Goal: Contribute content: Contribute content

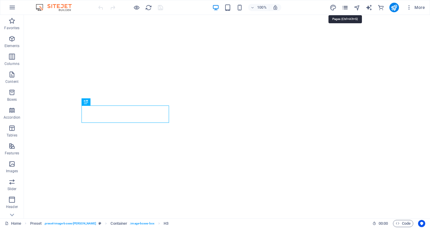
click at [346, 5] on icon "pages" at bounding box center [345, 7] width 7 height 7
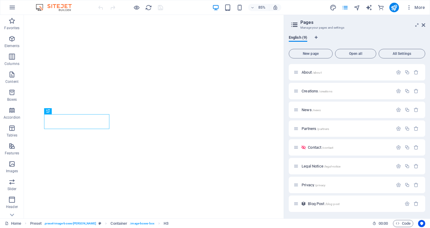
scroll to position [19, 0]
click at [333, 202] on span "/blog-post" at bounding box center [332, 203] width 14 height 3
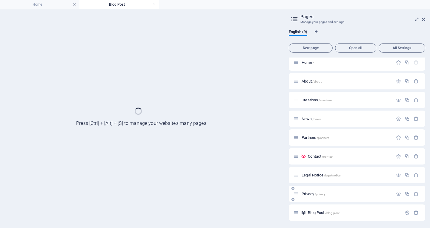
scroll to position [3, 0]
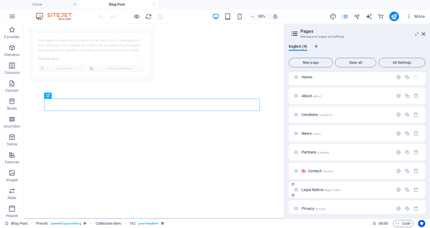
select select "68b6c526f6962809470469e4"
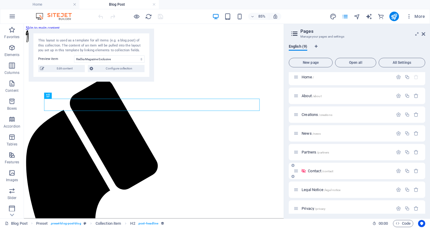
scroll to position [0, 0]
click at [60, 67] on span "Edit content" at bounding box center [64, 68] width 37 height 7
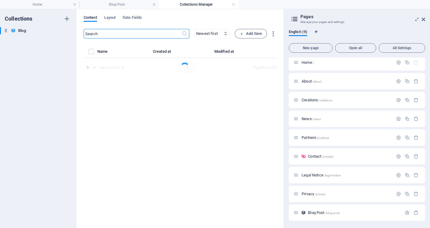
select select "Category 1"
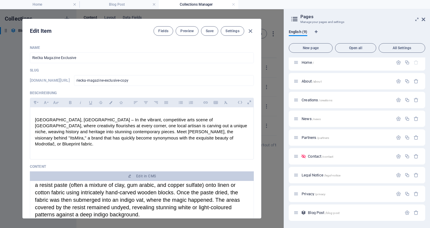
scroll to position [47, 0]
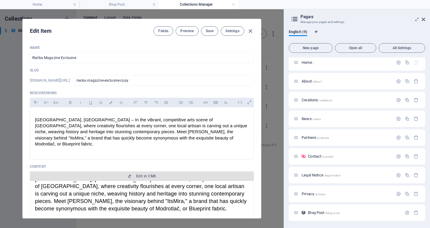
click at [147, 172] on button "Edit in CMS" at bounding box center [142, 177] width 224 height 10
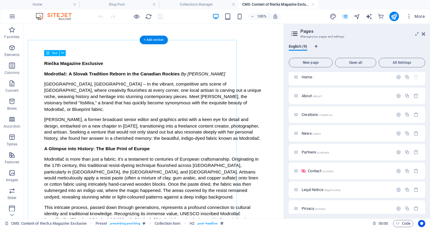
scroll to position [0, 0]
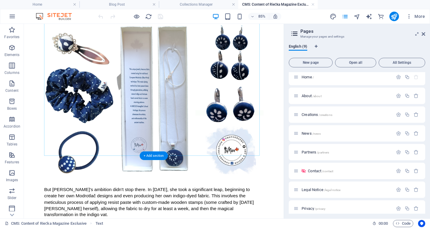
scroll to position [448, 0]
click at [50, 158] on div "Text" at bounding box center [51, 158] width 15 height 6
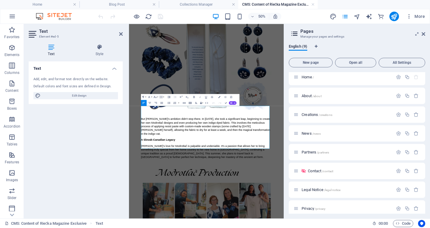
click at [421, 228] on html "Skip to main content Riečka Magazine Exclusive Modrotlač: A Slovak Tradition Re…" at bounding box center [283, 56] width 309 height 960
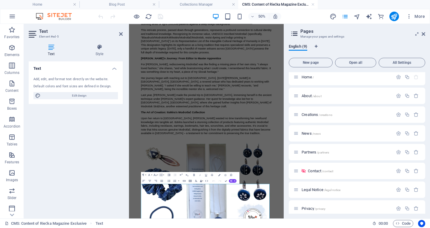
scroll to position [149, 0]
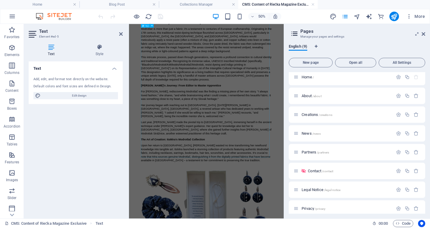
click at [219, 194] on div "Riečka Magazine Exclusive Modrotlač: A Slovak Tradition Reborn in the Canadian …" at bounding box center [284, 109] width 262 height 393
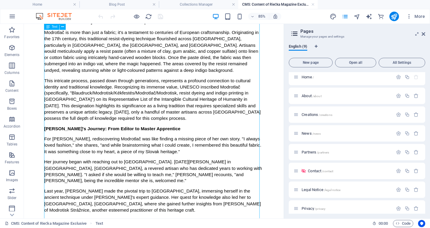
click at [48, 27] on icon at bounding box center [48, 27] width 4 height 6
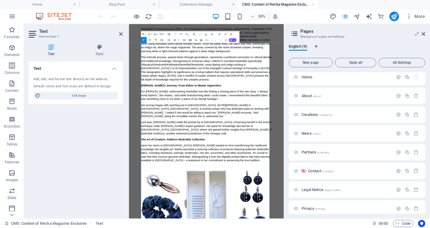
scroll to position [0, 0]
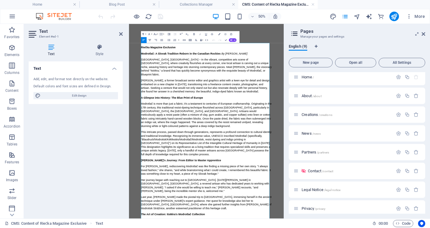
click at [150, 39] on icon "button" at bounding box center [150, 40] width 4 height 4
click at [144, 39] on icon "button" at bounding box center [144, 40] width 4 height 4
click at [150, 39] on icon "button" at bounding box center [150, 40] width 4 height 4
click at [144, 39] on icon "button" at bounding box center [144, 40] width 4 height 4
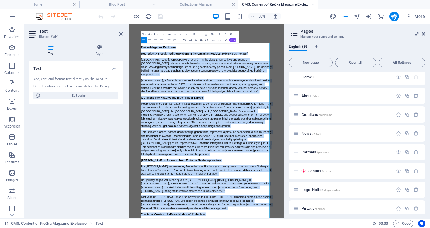
click at [150, 39] on icon "button" at bounding box center [150, 40] width 4 height 4
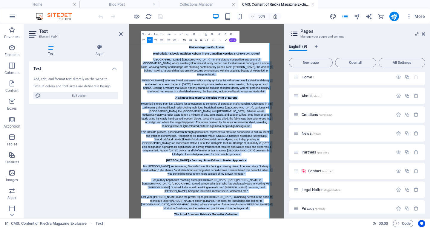
click at [156, 40] on icon "button" at bounding box center [156, 40] width 4 height 4
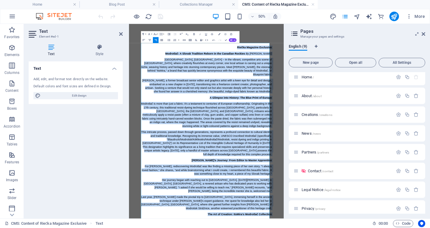
click at [162, 39] on icon "button" at bounding box center [162, 40] width 4 height 4
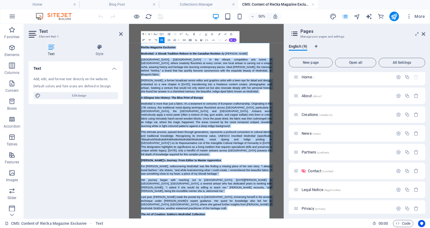
click at [144, 39] on icon "button" at bounding box center [144, 40] width 4 height 4
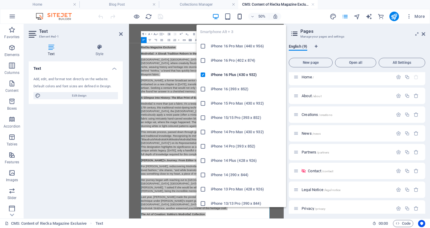
click at [241, 13] on icon "button" at bounding box center [239, 16] width 7 height 7
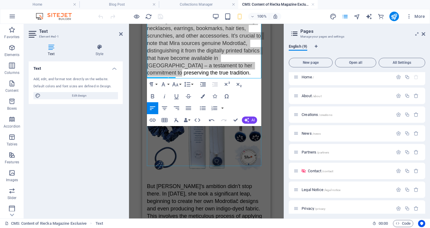
scroll to position [806, 0]
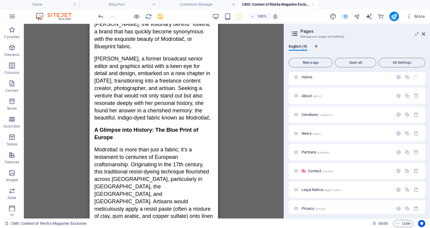
scroll to position [25, 0]
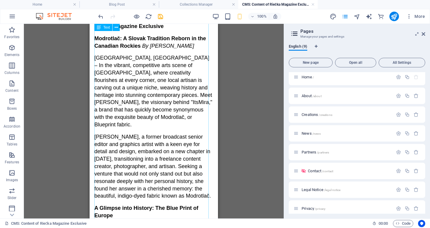
click at [100, 28] on icon at bounding box center [99, 27] width 4 height 7
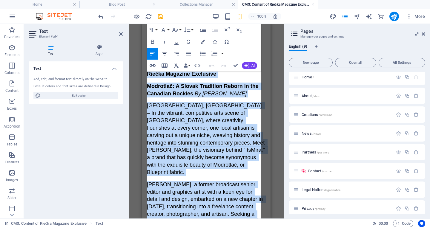
click at [165, 51] on icon "button" at bounding box center [164, 53] width 7 height 7
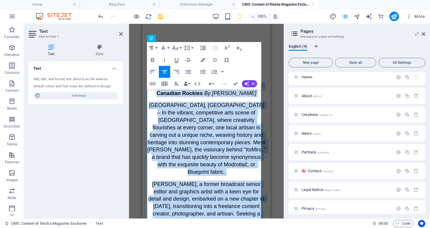
scroll to position [0, 0]
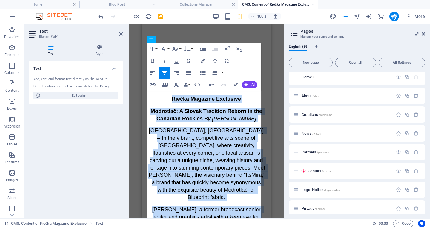
drag, startPoint x: 269, startPoint y: 56, endPoint x: 420, endPoint y: 60, distance: 150.6
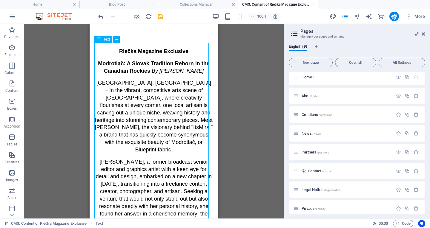
click at [100, 39] on icon at bounding box center [99, 39] width 4 height 7
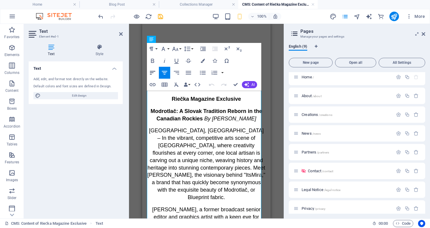
click at [152, 70] on icon "button" at bounding box center [152, 72] width 7 height 7
click at [155, 99] on span "Riečka Magazine Exclusive" at bounding box center [181, 99] width 69 height 6
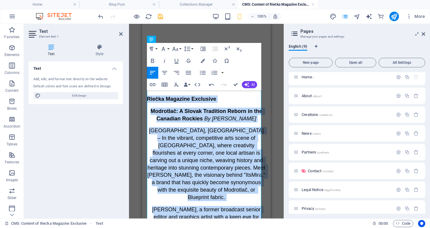
click at [152, 70] on icon "button" at bounding box center [152, 72] width 7 height 7
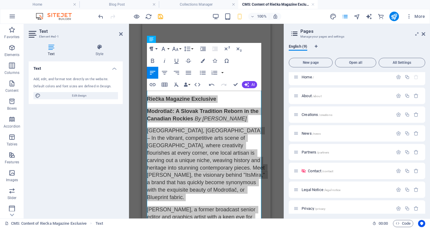
click at [156, 48] on button "Paragraph Format" at bounding box center [152, 49] width 11 height 12
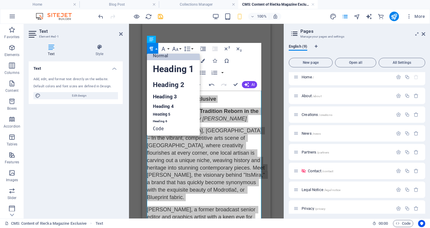
scroll to position [5, 0]
click at [156, 48] on button "Paragraph Format" at bounding box center [152, 49] width 11 height 12
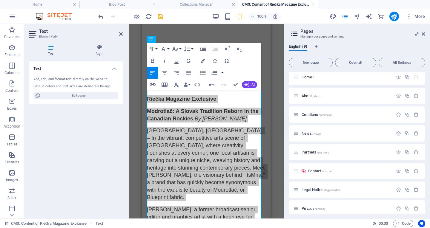
click at [223, 73] on button "button" at bounding box center [222, 73] width 5 height 12
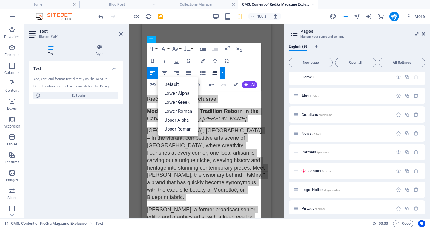
click at [250, 68] on div "Paragraph Format Normal Heading 1 Heading 2 Heading 3 Heading 4 Heading 5 Headi…" at bounding box center [204, 67] width 114 height 48
click at [242, 66] on div "Paragraph Format Normal Heading 1 Heading 2 Heading 3 Heading 4 Heading 5 Headi…" at bounding box center [204, 67] width 114 height 48
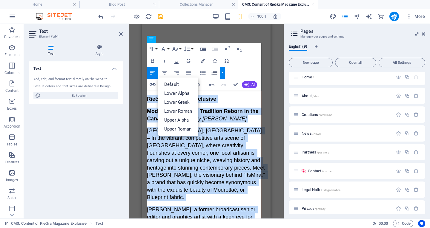
click at [152, 70] on icon "button" at bounding box center [152, 72] width 7 height 7
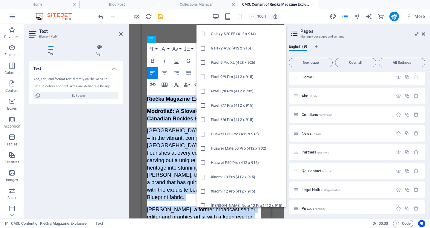
scroll to position [290, 0]
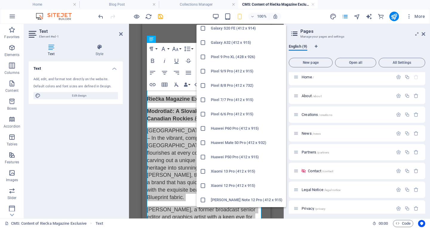
drag, startPoint x: 203, startPoint y: 169, endPoint x: 83, endPoint y: 155, distance: 120.9
click at [203, 169] on icon at bounding box center [203, 172] width 6 height 6
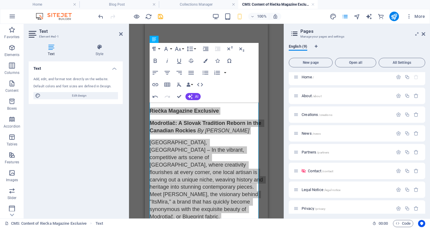
click at [300, 16] on div "100% More" at bounding box center [262, 17] width 330 height 10
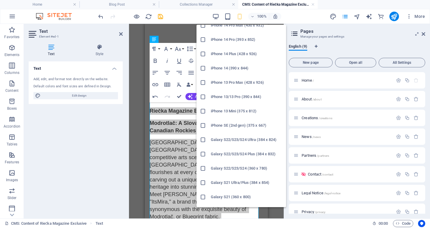
scroll to position [112, 0]
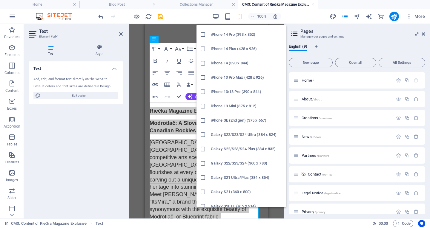
click at [202, 135] on icon at bounding box center [203, 135] width 6 height 6
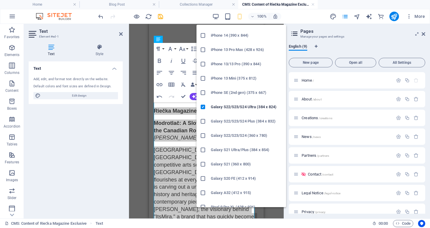
scroll to position [143, 0]
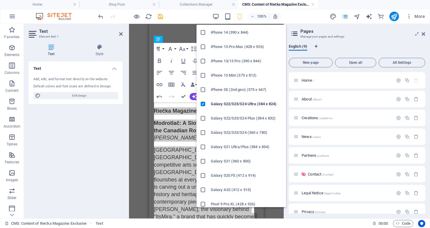
click at [202, 118] on icon at bounding box center [203, 119] width 6 height 6
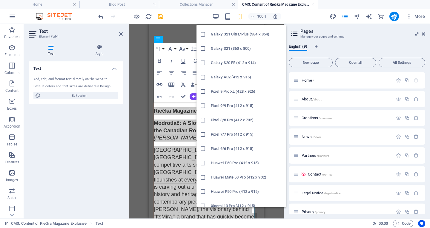
scroll to position [259, 0]
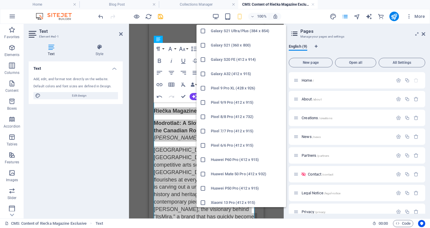
click at [202, 101] on icon at bounding box center [203, 103] width 6 height 6
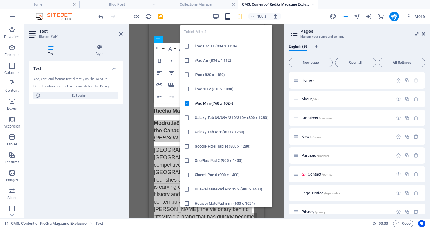
click at [228, 15] on icon "button" at bounding box center [227, 16] width 7 height 7
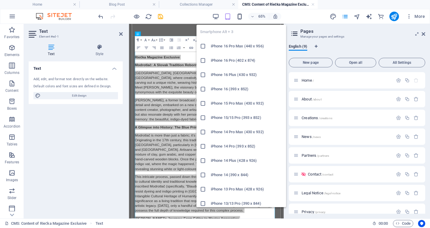
click at [240, 16] on icon "button" at bounding box center [239, 16] width 7 height 7
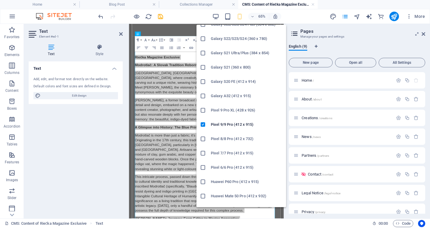
scroll to position [237, 0]
click at [221, 138] on h6 "Pixel 8/8 Pro (412 x 732)" at bounding box center [247, 138] width 72 height 7
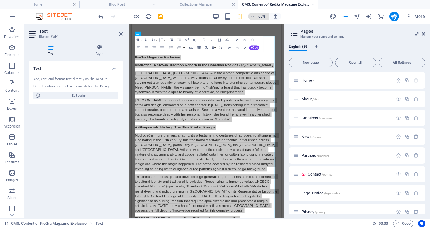
click at [258, 13] on h6 "65%" at bounding box center [262, 16] width 10 height 7
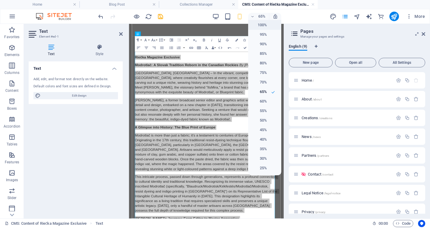
click at [260, 27] on h6 "100%" at bounding box center [259, 25] width 15 height 7
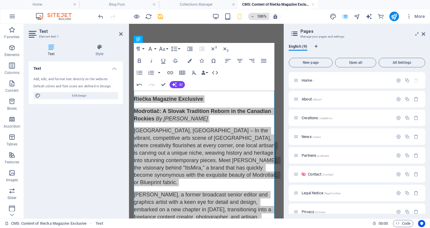
click at [260, 16] on h6 "100%" at bounding box center [262, 16] width 10 height 7
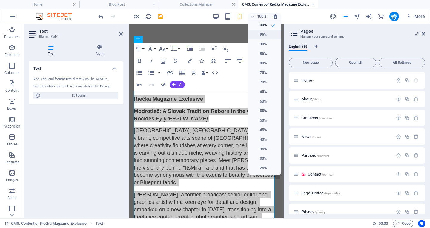
click at [263, 32] on h6 "95%" at bounding box center [259, 34] width 15 height 7
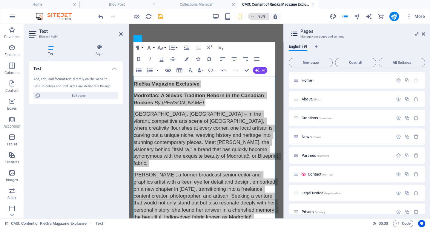
click at [261, 16] on h6 "95%" at bounding box center [262, 16] width 10 height 7
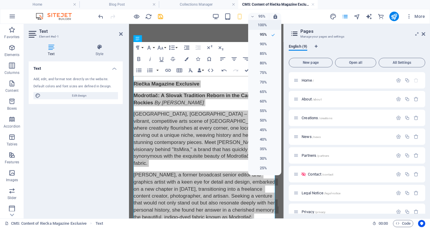
click at [261, 25] on h6 "100%" at bounding box center [259, 25] width 15 height 7
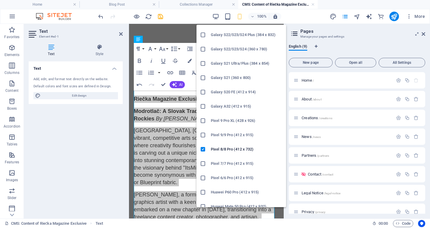
scroll to position [229, 0]
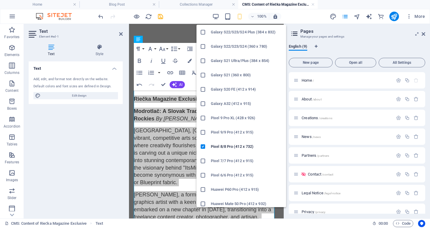
click at [234, 117] on h6 "Pixel 9 Pro XL (428 x 926)" at bounding box center [247, 118] width 72 height 7
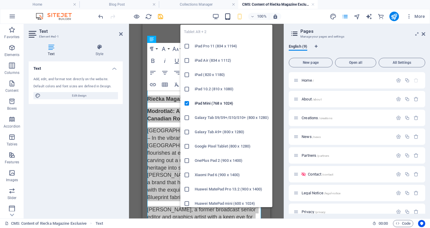
click at [227, 14] on icon "button" at bounding box center [227, 16] width 7 height 7
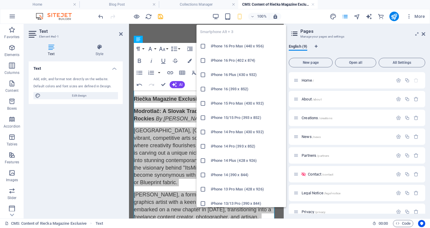
click at [241, 14] on icon "button" at bounding box center [239, 16] width 7 height 7
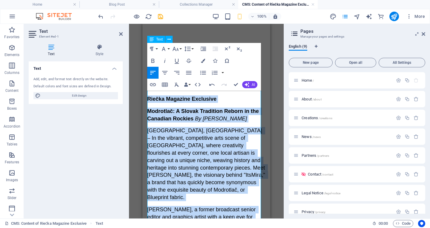
click at [174, 120] on span "Modrotlač: A Slovak Tradition Reborn in the Canadian Rockies" at bounding box center [203, 114] width 113 height 13
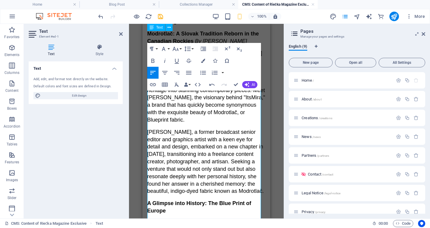
scroll to position [0, 0]
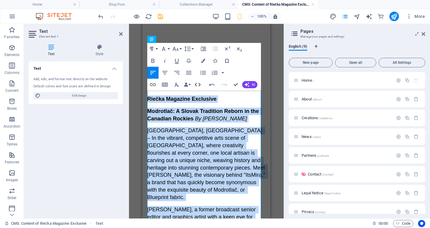
click at [197, 84] on icon "button" at bounding box center [197, 84] width 7 height 7
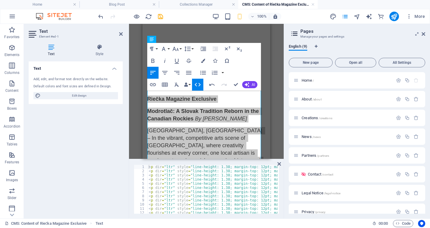
click at [277, 162] on div "1 2 3 4 5 6 7 8 9 10 11 12 13 < p dir = "ltr" style = "line-height: 1.38; margi…" at bounding box center [206, 189] width 155 height 59
click at [279, 162] on icon at bounding box center [279, 164] width 4 height 5
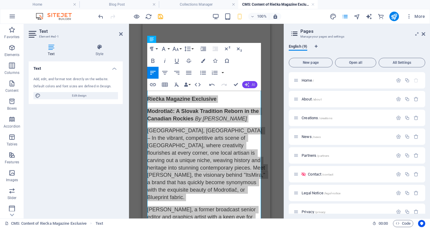
click at [253, 84] on span "AI" at bounding box center [253, 85] width 3 height 4
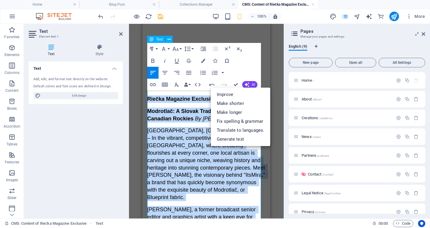
click at [182, 112] on span "Modrotlač: A Slovak Tradition Reborn in the Canadian Rockies" at bounding box center [203, 114] width 113 height 13
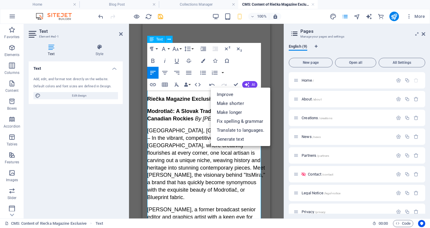
click at [178, 113] on span "Modrotlač: A Slovak Tradition Reborn in the Canadian Rockies" at bounding box center [203, 114] width 113 height 13
drag, startPoint x: 178, startPoint y: 113, endPoint x: 250, endPoint y: 83, distance: 78.4
click at [250, 83] on button "AI" at bounding box center [249, 84] width 15 height 7
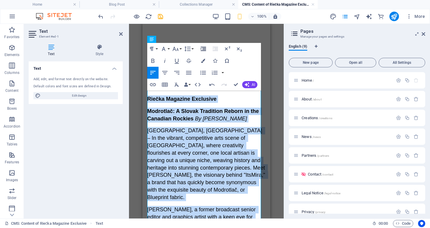
click at [205, 49] on icon "button" at bounding box center [203, 48] width 7 height 7
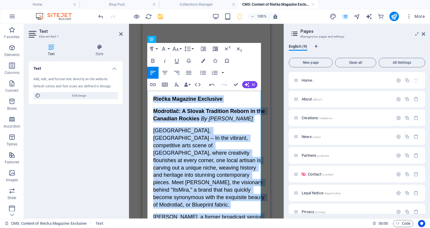
click at [213, 49] on icon "button" at bounding box center [215, 49] width 5 height 4
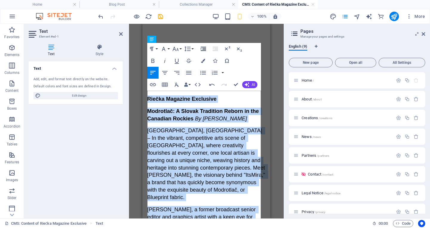
click at [203, 49] on icon "button" at bounding box center [203, 49] width 5 height 4
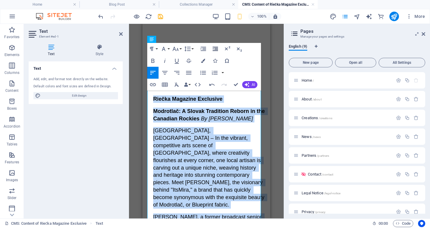
click at [213, 49] on icon "button" at bounding box center [215, 49] width 5 height 4
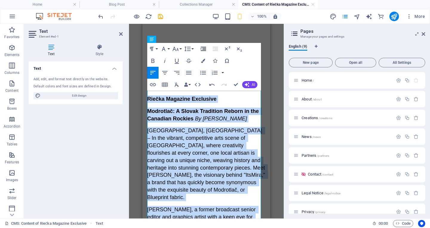
click at [204, 50] on icon "button" at bounding box center [203, 48] width 7 height 7
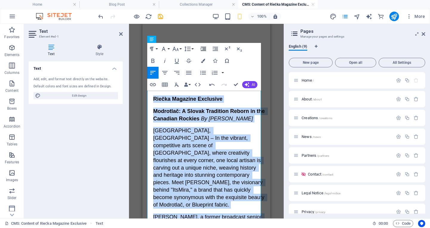
click at [204, 50] on icon "button" at bounding box center [203, 48] width 7 height 7
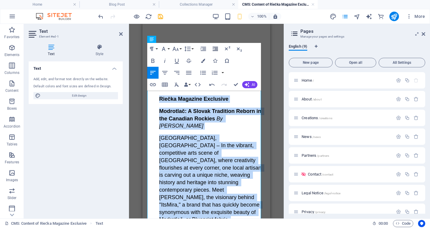
click at [215, 47] on icon "button" at bounding box center [215, 49] width 5 height 4
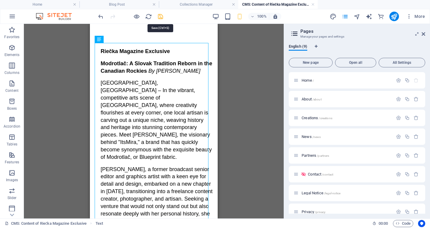
click at [160, 15] on icon "save" at bounding box center [160, 16] width 7 height 7
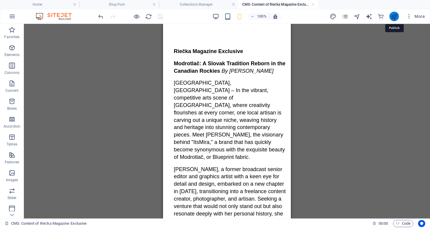
click at [393, 16] on icon "publish" at bounding box center [394, 16] width 7 height 7
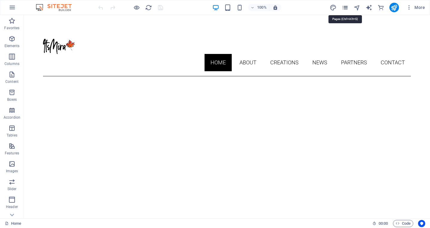
click at [343, 6] on icon "pages" at bounding box center [345, 7] width 7 height 7
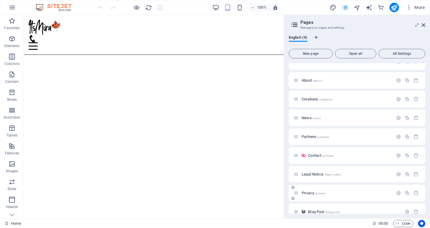
scroll to position [19, 0]
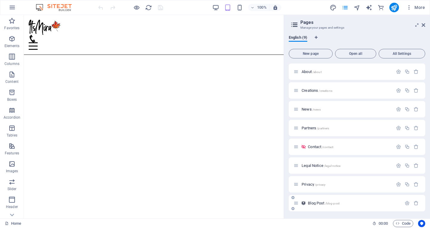
click at [327, 201] on div "Blog Post /blog-post" at bounding box center [348, 203] width 108 height 7
click at [324, 202] on span "Blog Post /blog-post" at bounding box center [324, 203] width 32 height 4
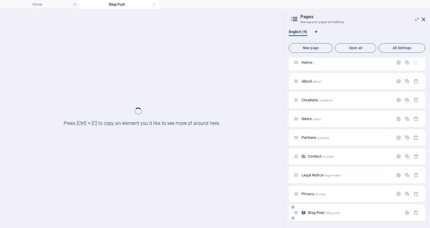
scroll to position [3, 0]
click at [324, 202] on div "Privacy /privacy" at bounding box center [357, 194] width 136 height 16
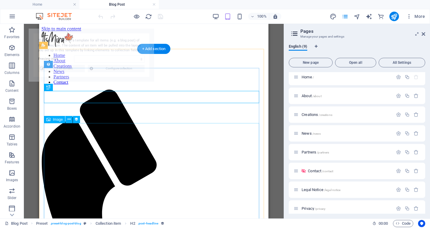
select select "68b6c526f6962809470469e4"
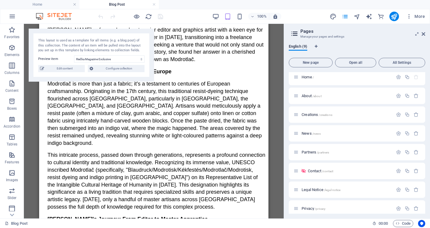
scroll to position [667, 0]
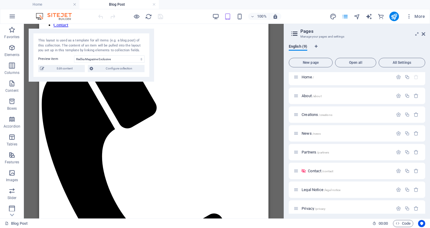
scroll to position [94, 0]
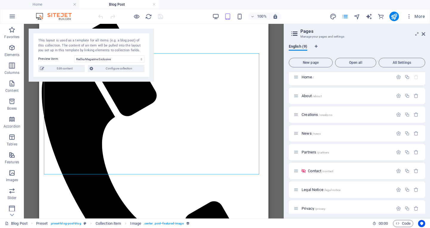
scroll to position [109, 0]
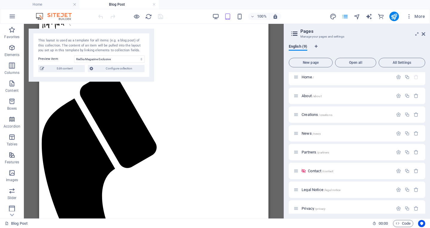
scroll to position [49, 0]
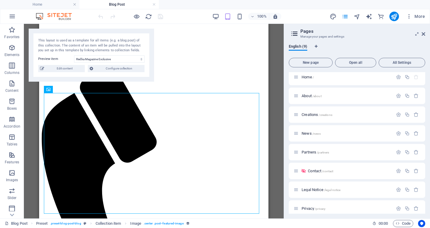
scroll to position [14, 0]
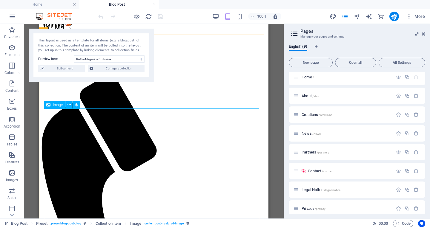
click at [55, 105] on span "Image" at bounding box center [58, 105] width 10 height 4
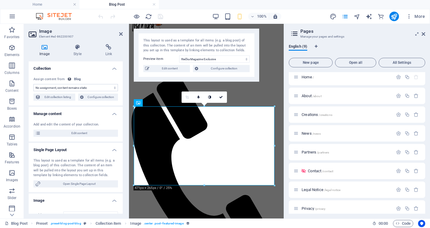
select select "image"
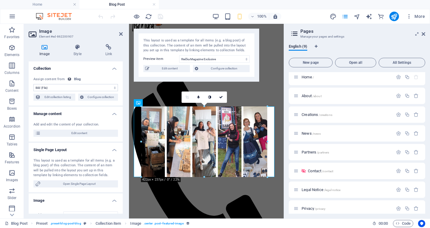
drag, startPoint x: 133, startPoint y: 185, endPoint x: 148, endPoint y: 166, distance: 24.5
type input "422"
select select "px"
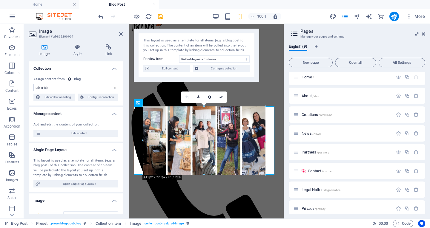
drag, startPoint x: 141, startPoint y: 177, endPoint x: 144, endPoint y: 173, distance: 5.5
type input "414"
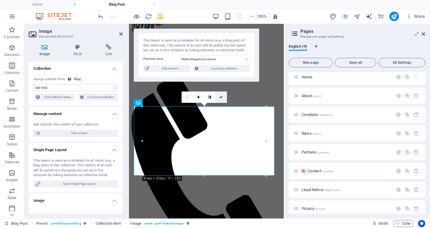
click at [222, 96] on icon at bounding box center [221, 98] width 4 height 4
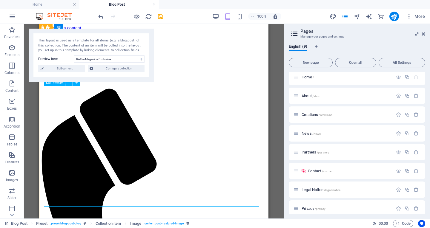
scroll to position [0, 0]
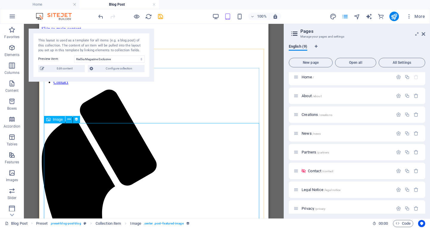
click at [54, 120] on span "Image" at bounding box center [58, 120] width 10 height 4
select select "image"
select select "px"
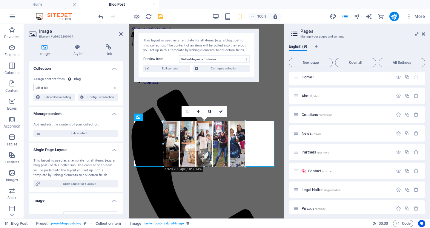
drag, startPoint x: 142, startPoint y: 190, endPoint x: 185, endPoint y: 150, distance: 58.9
type input "274"
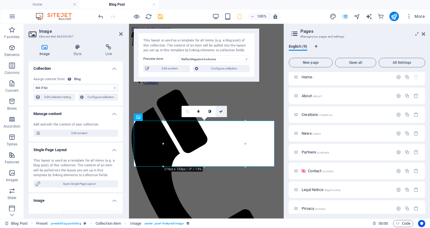
click at [221, 110] on icon at bounding box center [221, 112] width 4 height 4
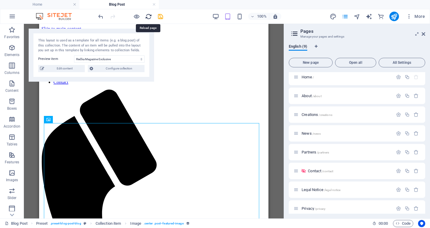
click at [148, 13] on icon "reload" at bounding box center [148, 16] width 7 height 7
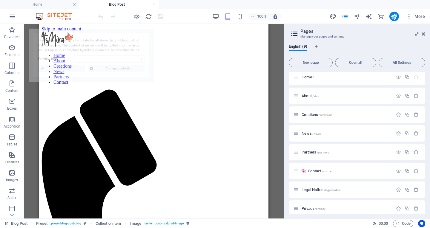
select select "68b6c526f6962809470469e4"
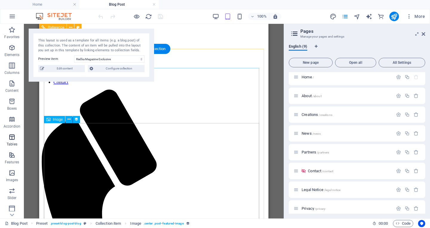
drag, startPoint x: 0, startPoint y: 141, endPoint x: 0, endPoint y: 146, distance: 5.4
click at [0, 146] on span "Tables" at bounding box center [12, 141] width 24 height 14
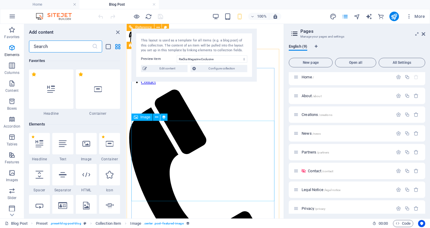
scroll to position [2068, 0]
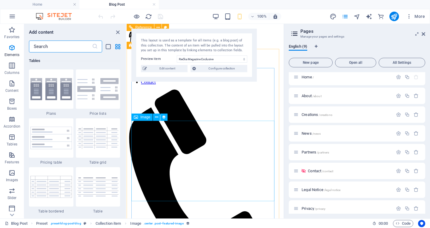
click at [142, 118] on span "Image" at bounding box center [145, 118] width 10 height 4
click at [142, 117] on span "Image" at bounding box center [145, 118] width 10 height 4
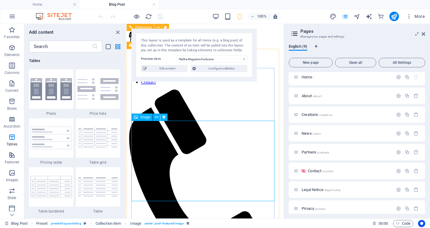
click at [142, 117] on span "Image" at bounding box center [145, 118] width 10 height 4
click at [145, 119] on span "Image" at bounding box center [145, 118] width 10 height 4
click at [155, 115] on icon at bounding box center [156, 117] width 3 height 6
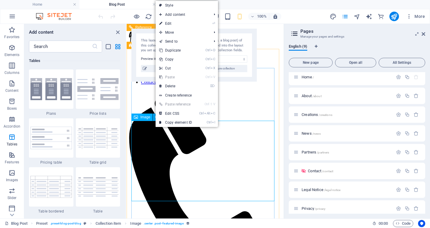
click at [145, 116] on span "Image" at bounding box center [145, 118] width 10 height 4
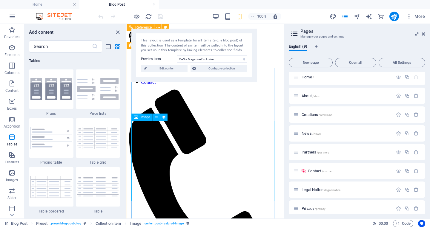
click at [145, 116] on span "Image" at bounding box center [145, 118] width 10 height 4
select select "image"
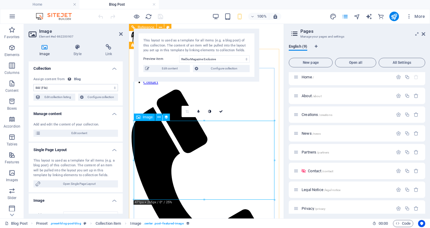
click at [145, 116] on span "Image" at bounding box center [148, 118] width 10 height 4
click at [140, 118] on div "Image" at bounding box center [144, 117] width 21 height 7
click at [138, 118] on icon at bounding box center [138, 117] width 4 height 7
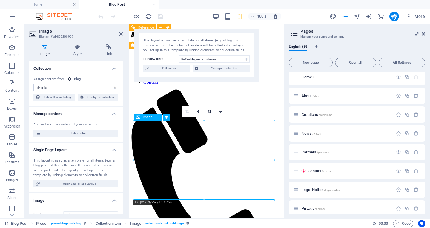
click at [138, 118] on icon at bounding box center [138, 117] width 4 height 7
click at [140, 117] on icon at bounding box center [138, 117] width 4 height 7
click at [149, 116] on span "Image" at bounding box center [148, 118] width 10 height 4
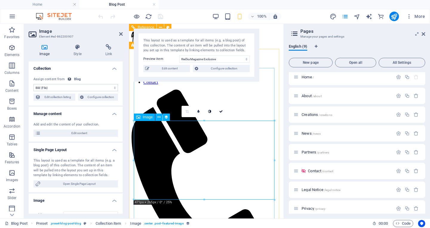
click at [149, 116] on span "Image" at bounding box center [148, 118] width 10 height 4
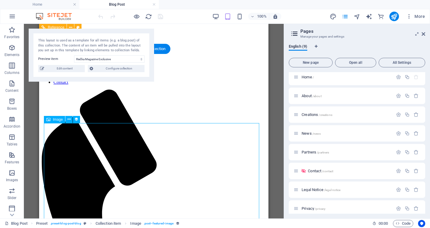
select select "image"
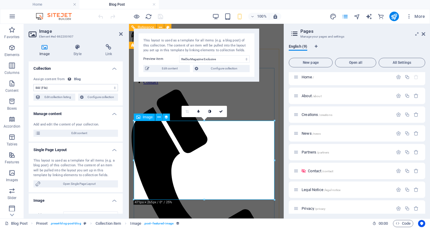
click at [142, 116] on div "Image" at bounding box center [144, 117] width 21 height 7
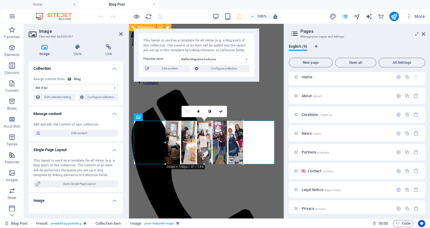
drag, startPoint x: 134, startPoint y: 200, endPoint x: 68, endPoint y: 111, distance: 111.3
type input "260"
select select "px"
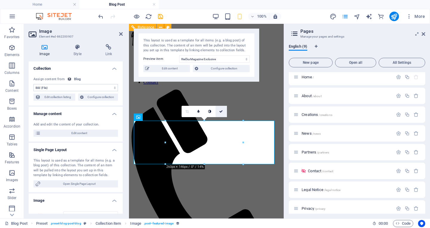
click at [221, 112] on icon at bounding box center [221, 112] width 4 height 4
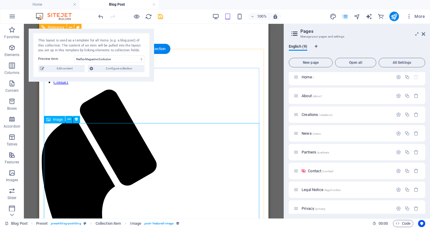
click at [54, 120] on span "Image" at bounding box center [58, 120] width 10 height 4
click at [55, 120] on span "Image" at bounding box center [58, 120] width 10 height 4
select select "image"
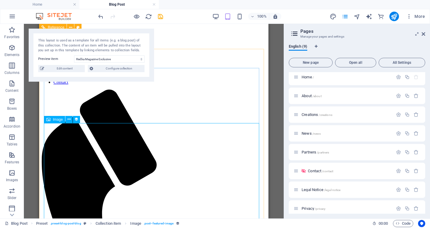
select select "px"
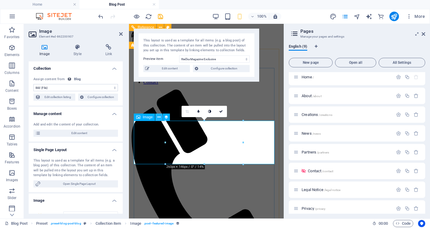
click at [159, 118] on icon at bounding box center [158, 117] width 3 height 6
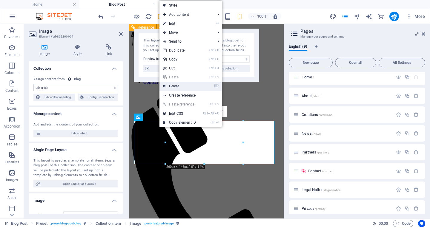
click at [172, 87] on link "⌦ Delete" at bounding box center [179, 86] width 40 height 9
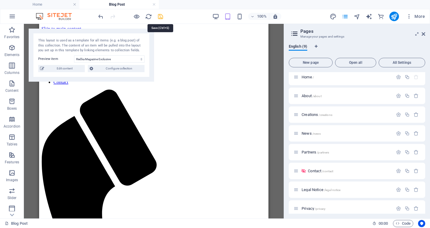
click at [160, 18] on icon "save" at bounding box center [160, 16] width 7 height 7
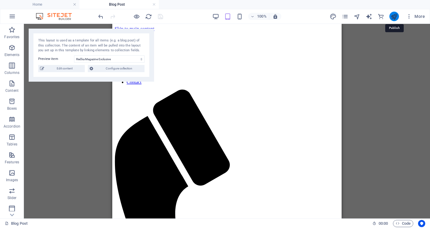
click at [396, 17] on icon "publish" at bounding box center [394, 16] width 7 height 7
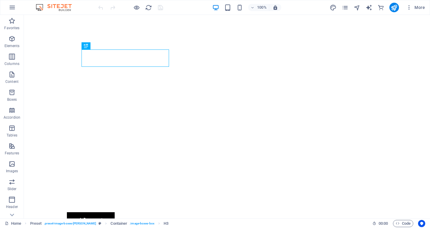
click at [343, 15] on header "100% More" at bounding box center [215, 7] width 430 height 15
click at [345, 9] on icon "pages" at bounding box center [345, 7] width 7 height 7
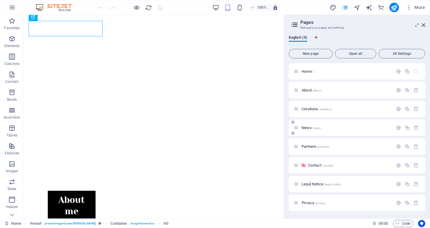
scroll to position [19, 0]
click at [316, 201] on div "Blog Post /blog-post" at bounding box center [348, 203] width 108 height 7
click at [298, 202] on icon at bounding box center [296, 203] width 5 height 5
click at [334, 202] on span "/blog-post" at bounding box center [332, 203] width 14 height 3
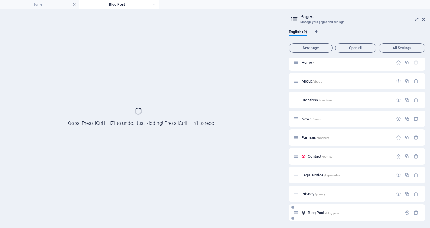
scroll to position [0, 0]
click at [334, 202] on div "Home / About /about Creations /creations News /news Partners /partners Contact …" at bounding box center [357, 137] width 136 height 167
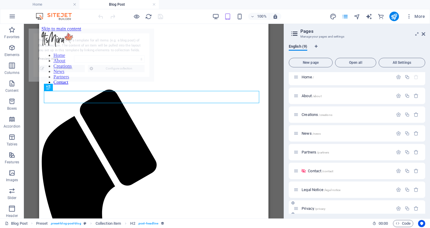
select select "68b6c526f6962809470469e4"
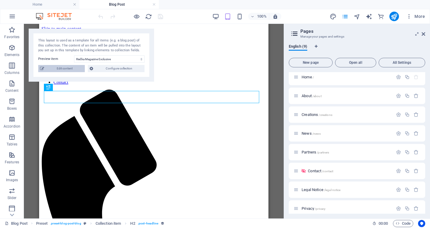
click at [76, 70] on span "Edit content" at bounding box center [64, 68] width 37 height 7
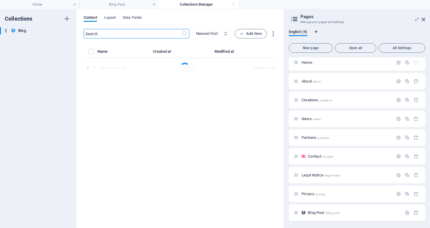
select select "Category 1"
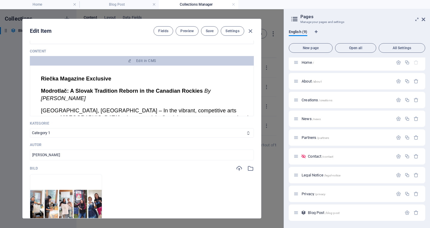
scroll to position [119, 0]
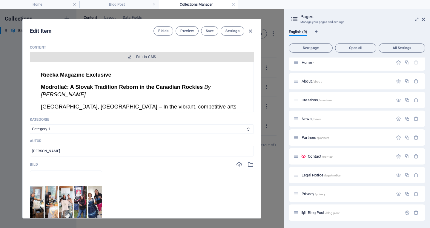
click at [143, 55] on span "Edit in CMS" at bounding box center [146, 57] width 20 height 5
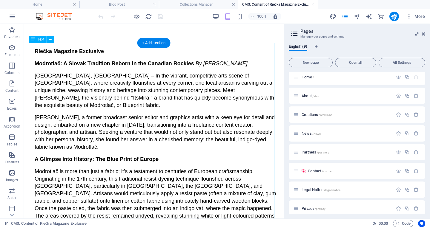
scroll to position [0, 0]
click at [41, 39] on span "Text" at bounding box center [41, 40] width 7 height 4
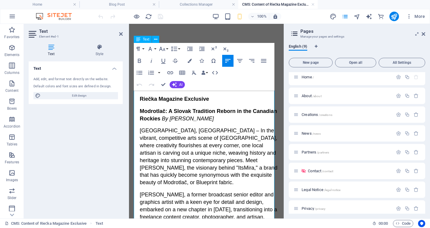
click at [174, 122] on p "Modrotlač: A Slovak Tradition Reborn in the Canadian Rockies By [PERSON_NAME]" at bounding box center [209, 115] width 139 height 15
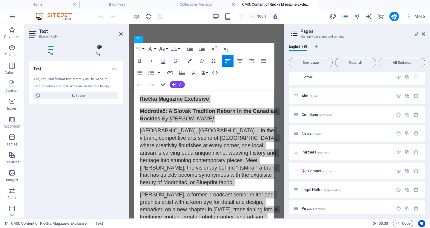
click at [97, 50] on icon at bounding box center [99, 47] width 47 height 6
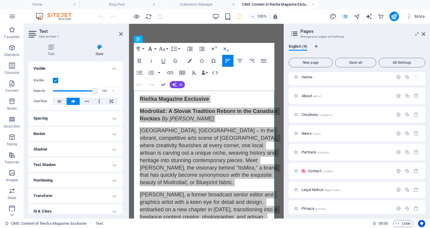
click at [152, 47] on icon "button" at bounding box center [150, 48] width 7 height 7
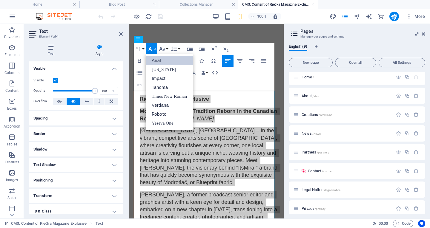
click at [152, 47] on icon "button" at bounding box center [150, 48] width 7 height 7
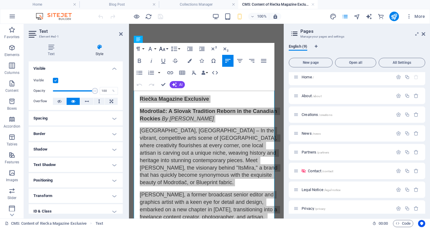
click at [162, 46] on icon "button" at bounding box center [162, 48] width 7 height 7
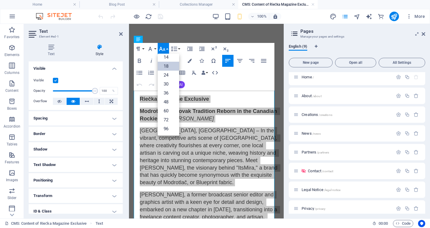
scroll to position [48, 0]
click at [162, 46] on icon "button" at bounding box center [162, 48] width 7 height 7
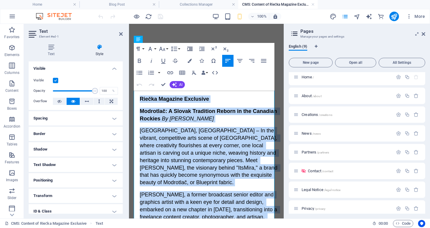
click at [190, 48] on icon "button" at bounding box center [189, 49] width 5 height 4
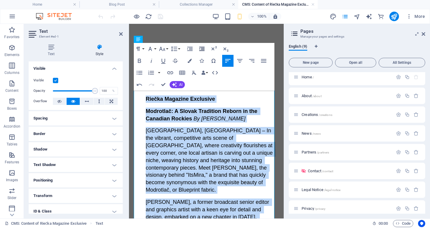
click at [200, 48] on icon "button" at bounding box center [201, 48] width 7 height 7
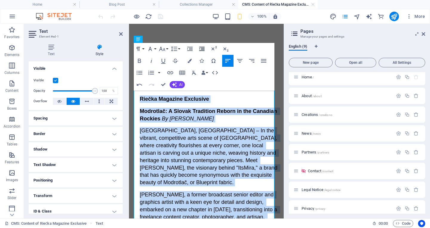
click at [200, 48] on icon "button" at bounding box center [201, 48] width 7 height 7
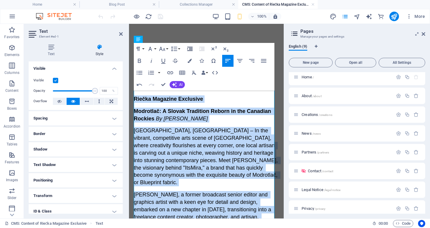
click at [191, 50] on icon "button" at bounding box center [189, 49] width 5 height 4
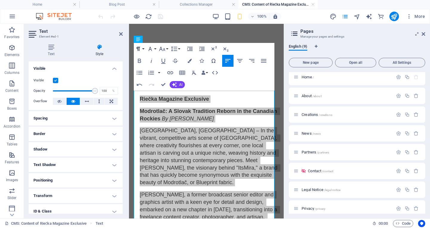
click at [138, 50] on icon "button" at bounding box center [138, 49] width 4 height 4
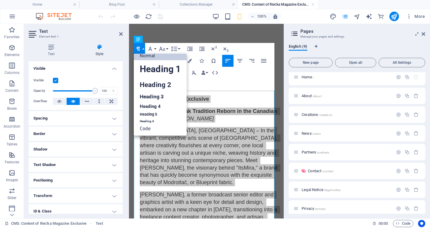
scroll to position [5, 0]
click at [138, 49] on icon "button" at bounding box center [138, 48] width 7 height 7
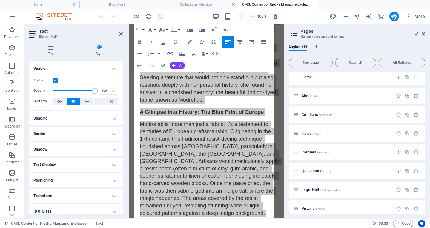
scroll to position [149, 0]
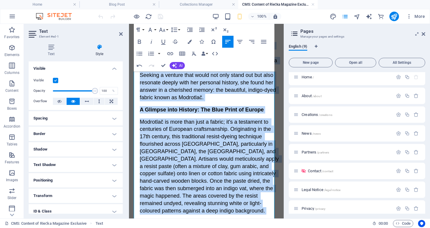
click at [182, 123] on span "Modrotlač is more than just a fabric; it's a testament to centuries of European…" at bounding box center [210, 166] width 141 height 95
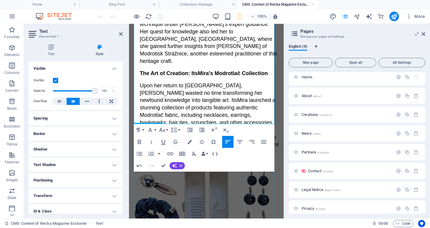
scroll to position [687, 0]
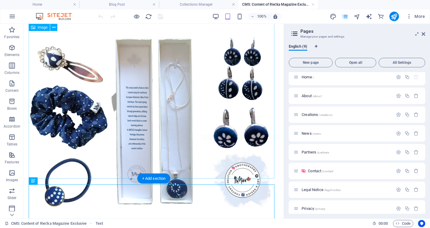
click at [169, 172] on figure at bounding box center [154, 122] width 250 height 179
select select "%"
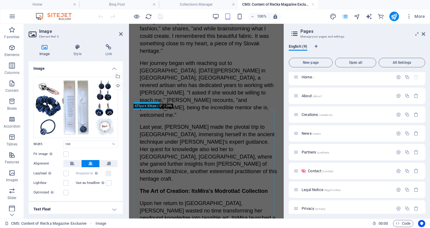
scroll to position [676, 0]
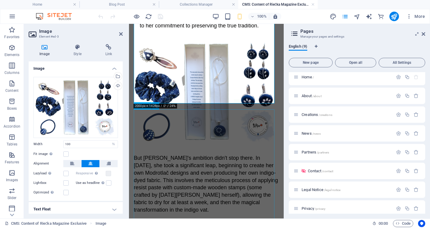
click at [169, 171] on div "But [PERSON_NAME]'s ambition didn't stop there. In [DATE], she took a significa…" at bounding box center [206, 219] width 145 height 138
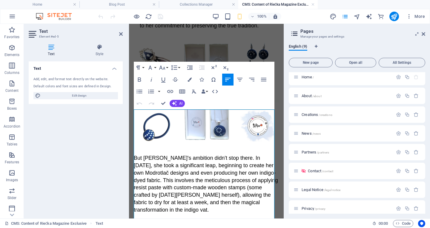
click at [154, 155] on span "But [PERSON_NAME]'s ambition didn't stop there. In [DATE], she took a significa…" at bounding box center [207, 184] width 146 height 58
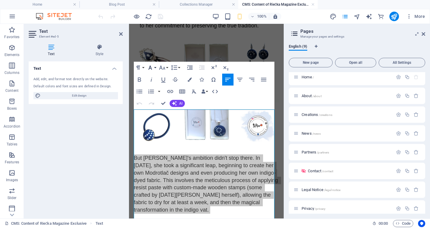
click at [153, 67] on icon "button" at bounding box center [150, 67] width 7 height 7
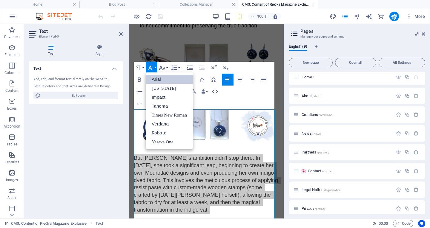
scroll to position [0, 0]
click at [163, 65] on icon "button" at bounding box center [162, 67] width 7 height 7
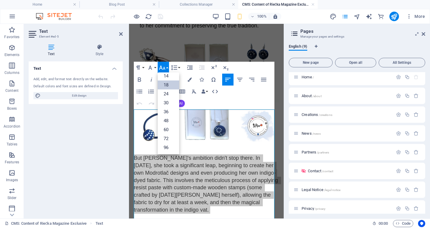
scroll to position [48, 0]
click at [163, 65] on icon "button" at bounding box center [162, 67] width 7 height 7
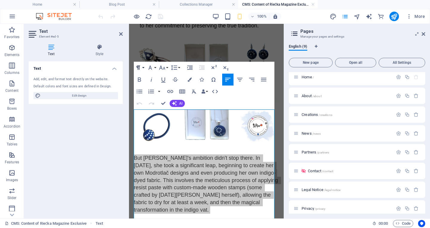
click at [144, 68] on button "Paragraph Format" at bounding box center [139, 68] width 11 height 12
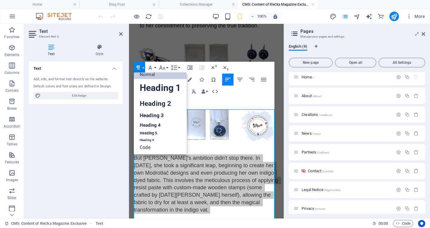
scroll to position [5, 0]
click at [144, 67] on button "Paragraph Format" at bounding box center [139, 68] width 11 height 12
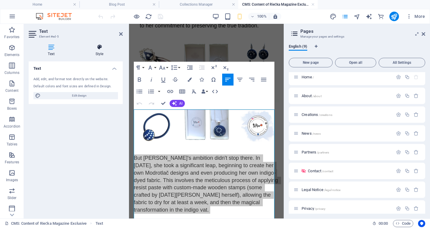
click at [101, 52] on h4 "Style" at bounding box center [99, 50] width 47 height 13
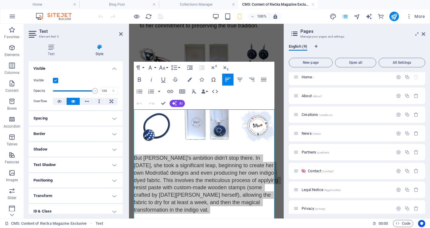
click at [71, 119] on h4 "Spacing" at bounding box center [76, 118] width 94 height 14
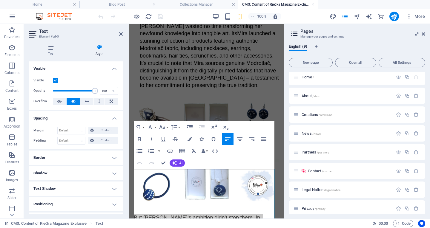
scroll to position [527, 0]
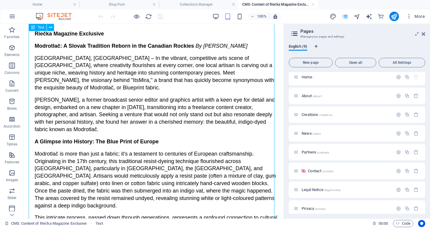
scroll to position [0, 0]
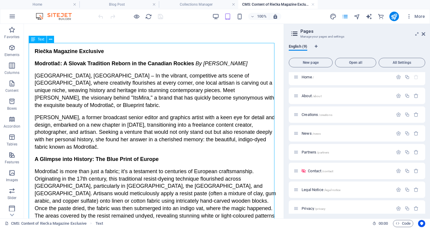
click at [33, 41] on icon at bounding box center [33, 39] width 4 height 7
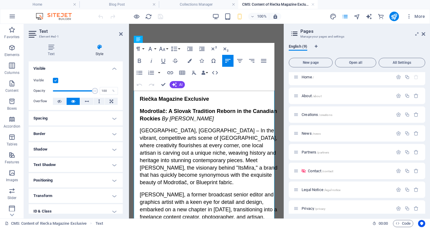
click at [82, 119] on h4 "Spacing" at bounding box center [76, 118] width 94 height 14
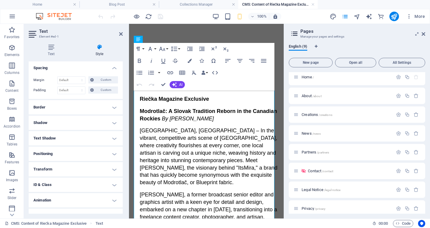
scroll to position [59, 0]
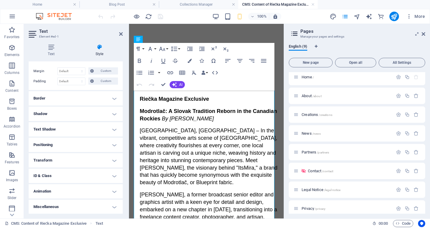
click at [80, 114] on h4 "Shadow" at bounding box center [76, 114] width 94 height 14
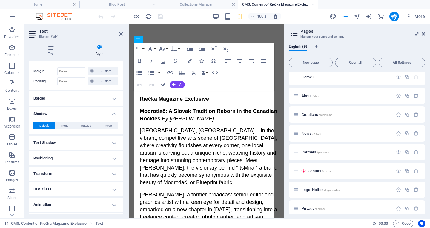
click at [68, 113] on h4 "Shadow" at bounding box center [76, 112] width 94 height 11
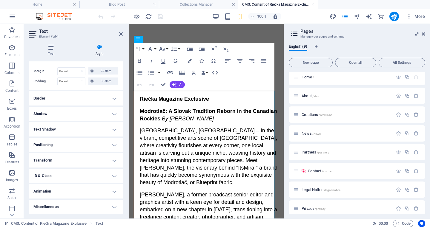
click at [68, 142] on h4 "Positioning" at bounding box center [76, 145] width 94 height 14
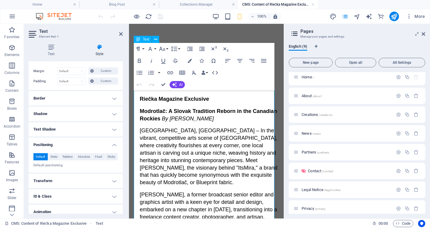
click at [122, 36] on link at bounding box center [121, 34] width 4 height 5
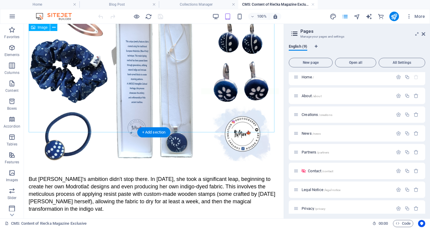
scroll to position [538, 0]
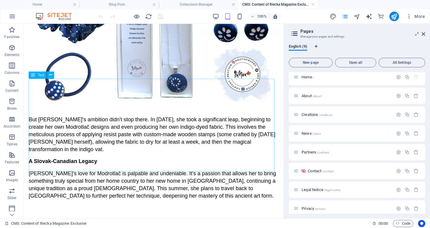
click at [42, 76] on span "Text" at bounding box center [41, 75] width 7 height 4
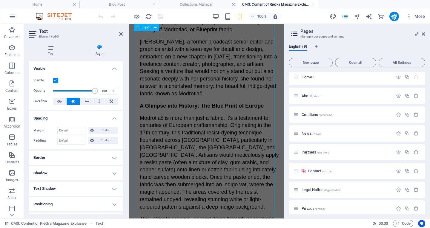
scroll to position [0, 0]
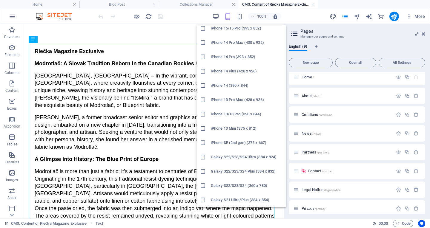
scroll to position [209, 0]
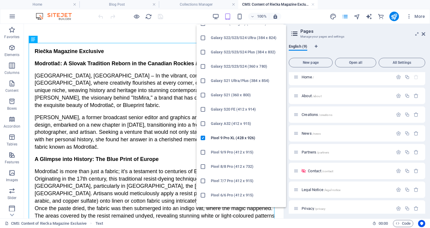
click at [200, 166] on icon at bounding box center [203, 167] width 6 height 6
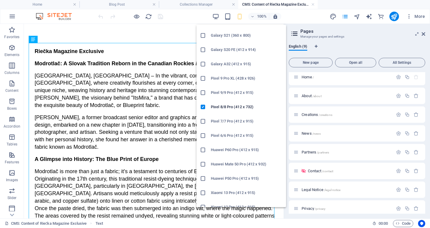
scroll to position [290, 0]
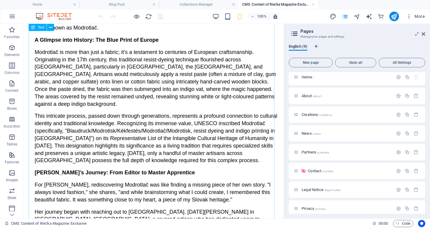
scroll to position [0, 0]
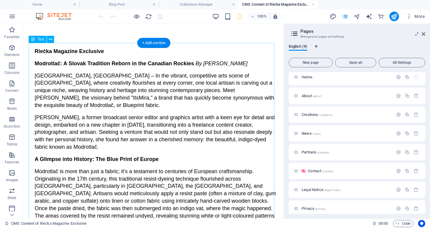
click at [40, 38] on span "Text" at bounding box center [41, 40] width 7 height 4
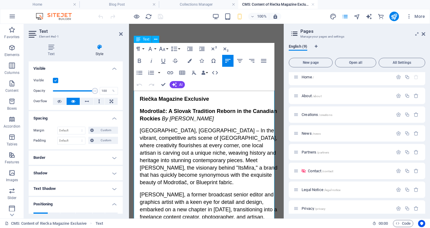
click at [174, 120] on span "Modrotlač: A Slovak Tradition Reborn in the Canadian Rockies" at bounding box center [209, 114] width 139 height 13
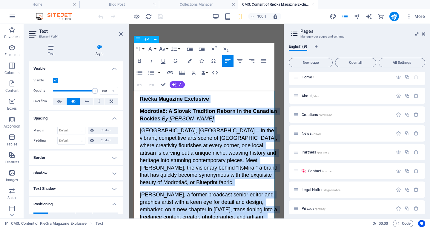
copy div "Riečka Magazine Exclusive Modrotlač: A Slovak Tradition Reborn in the Canadian …"
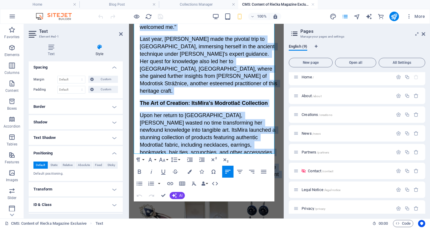
scroll to position [80, 0]
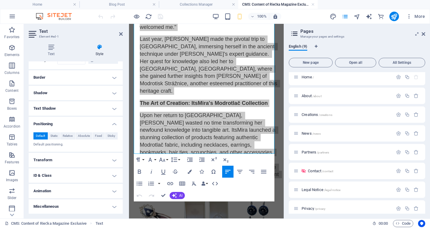
click at [91, 160] on h4 "Transform" at bounding box center [76, 160] width 94 height 14
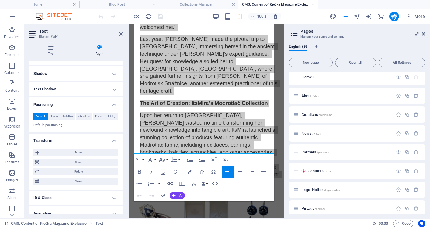
scroll to position [122, 0]
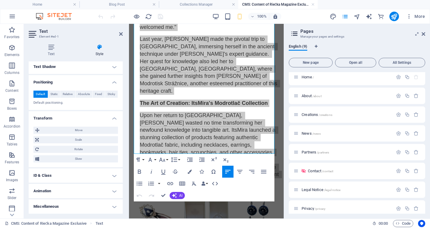
click at [89, 203] on h4 "Miscellaneous" at bounding box center [76, 207] width 94 height 14
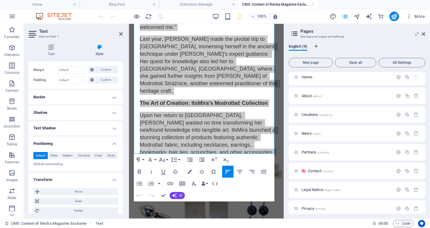
scroll to position [0, 0]
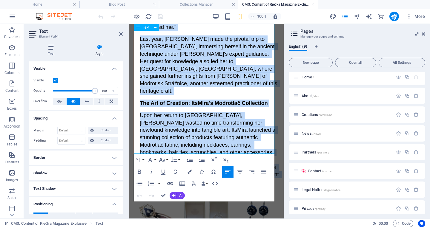
click at [214, 113] on span "Upon her return to [GEOGRAPHIC_DATA], [PERSON_NAME] wasted no time transforming…" at bounding box center [210, 149] width 141 height 73
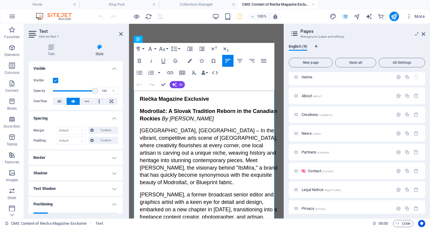
click at [122, 33] on icon at bounding box center [121, 34] width 4 height 5
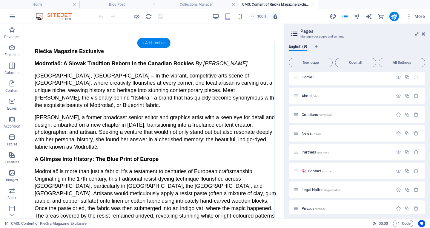
drag, startPoint x: 149, startPoint y: 44, endPoint x: 22, endPoint y: 25, distance: 128.6
click at [149, 44] on div "+ Add section" at bounding box center [153, 43] width 33 height 10
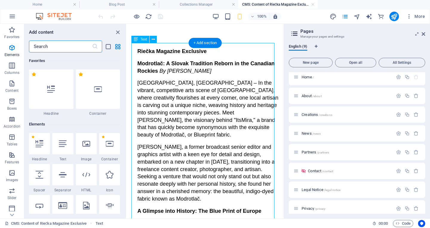
scroll to position [1045, 0]
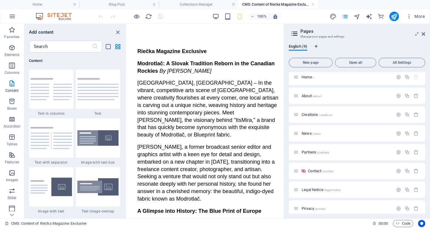
drag, startPoint x: 151, startPoint y: 36, endPoint x: 146, endPoint y: 36, distance: 5.1
click at [118, 32] on icon "close panel" at bounding box center [117, 32] width 7 height 7
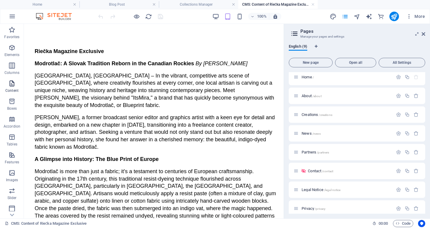
click at [15, 87] on icon "button" at bounding box center [11, 83] width 7 height 7
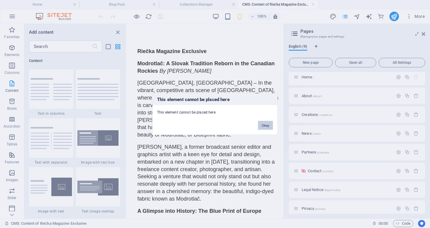
click at [263, 125] on button "Okay" at bounding box center [265, 125] width 15 height 9
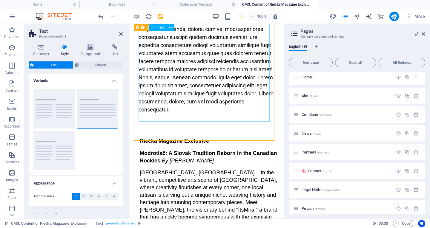
scroll to position [0, 0]
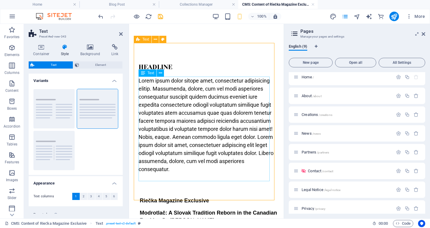
click at [185, 113] on div "Lorem ipsum dolor sitope amet, consectetur adipisicing elitip. Massumenda, dolo…" at bounding box center [207, 125] width 136 height 97
click at [187, 106] on div "Lorem ipsum dolor sitope amet, consectetur adipisicing elitip. Massumenda, dolo…" at bounding box center [207, 125] width 136 height 97
click at [187, 106] on p "Lorem ipsum dolor sitope amet, consectetur adipisicing elitip. Massumenda, dolo…" at bounding box center [207, 125] width 136 height 97
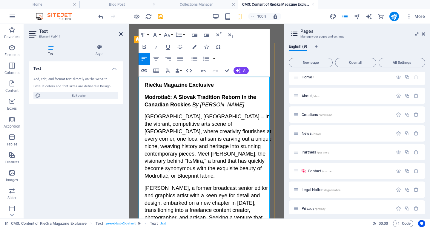
click at [122, 34] on icon at bounding box center [121, 34] width 4 height 5
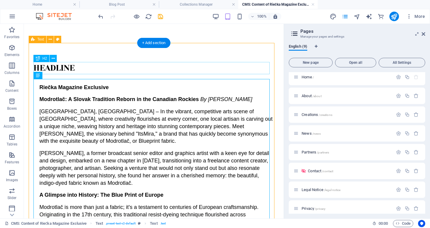
click at [83, 67] on div "Headline" at bounding box center [153, 68] width 241 height 12
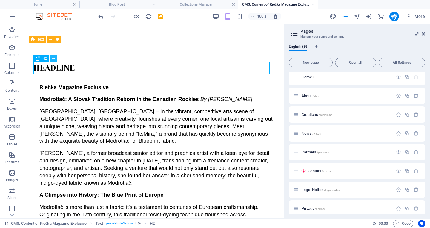
click at [54, 58] on icon at bounding box center [53, 59] width 3 height 6
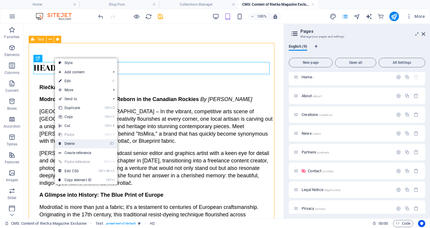
click at [69, 141] on link "⌦ Delete" at bounding box center [75, 143] width 40 height 9
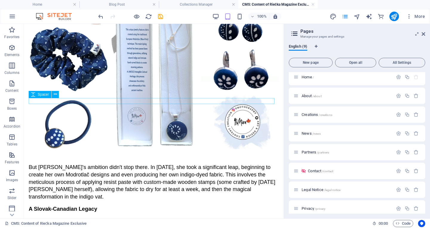
scroll to position [956, 0]
click at [52, 102] on icon at bounding box center [50, 101] width 3 height 6
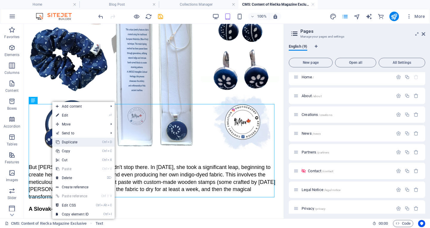
click at [81, 140] on link "Ctrl D Duplicate" at bounding box center [72, 142] width 40 height 9
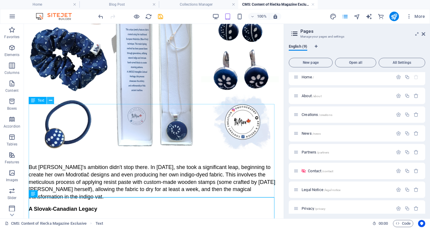
click at [51, 102] on icon at bounding box center [50, 101] width 3 height 6
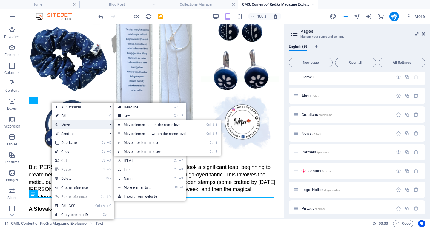
click at [67, 123] on span "Move" at bounding box center [78, 125] width 53 height 9
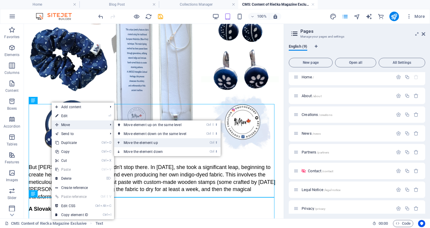
click at [141, 139] on link "Ctrl ⬆ Move the element up" at bounding box center [156, 143] width 84 height 9
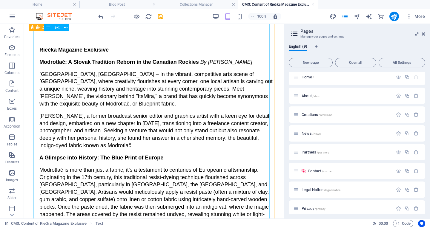
scroll to position [0, 0]
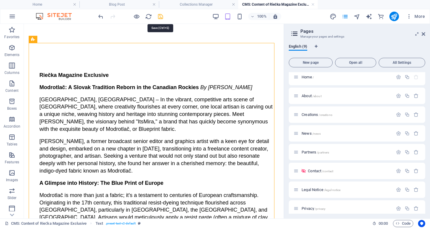
click at [161, 17] on icon "save" at bounding box center [160, 16] width 7 height 7
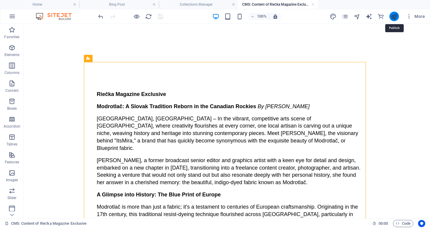
click at [394, 16] on icon "publish" at bounding box center [394, 16] width 7 height 7
click at [392, 16] on icon "publish" at bounding box center [394, 16] width 7 height 7
click at [149, 16] on icon "reload" at bounding box center [148, 16] width 7 height 7
click at [159, 17] on div at bounding box center [130, 17] width 67 height 10
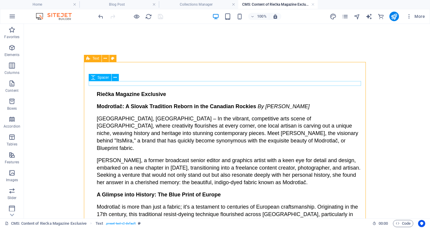
click at [121, 81] on div "Spacer" at bounding box center [106, 77] width 34 height 7
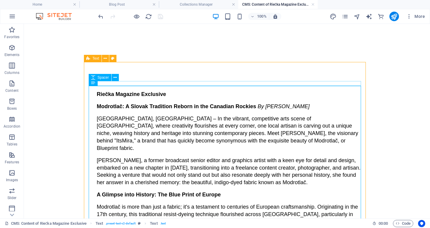
click at [103, 79] on span "Spacer" at bounding box center [103, 78] width 11 height 4
select select "rem"
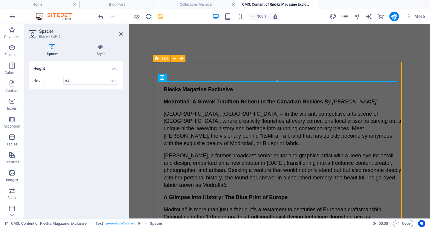
type input "0.5"
click at [107, 96] on div "Height Height 0.5 px rem vh vw" at bounding box center [76, 138] width 94 height 153
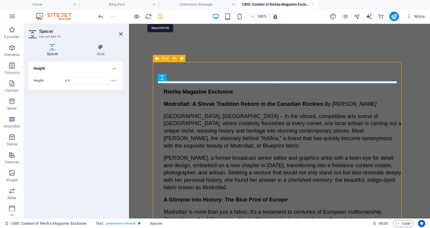
click at [161, 17] on icon "save" at bounding box center [160, 16] width 7 height 7
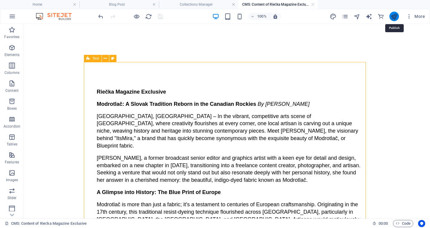
click at [393, 17] on icon "publish" at bounding box center [394, 16] width 7 height 7
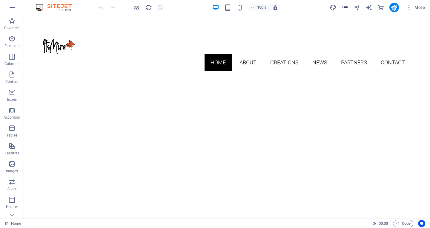
click at [347, 7] on icon "pages" at bounding box center [345, 7] width 7 height 7
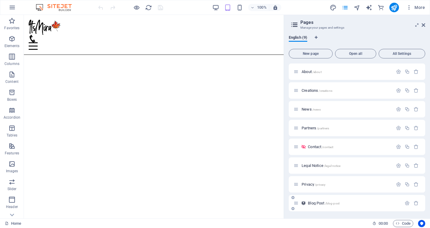
click at [324, 204] on span "Blog Post /blog-post" at bounding box center [324, 203] width 32 height 4
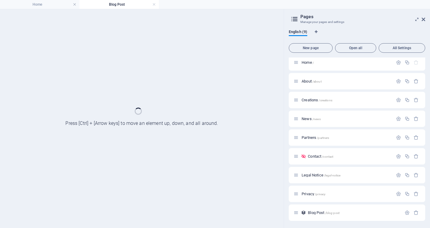
click at [324, 204] on div "Home / About /about Creations /creations News /news Partners /partners Contact …" at bounding box center [357, 137] width 136 height 167
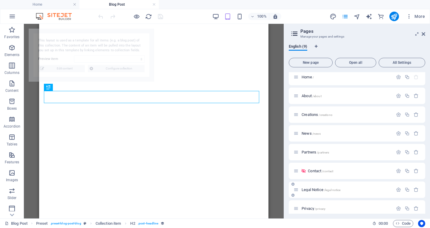
select select "68b6c526f6962809470469e4"
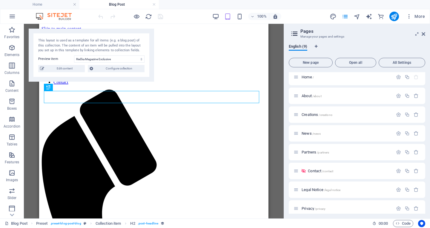
scroll to position [0, 0]
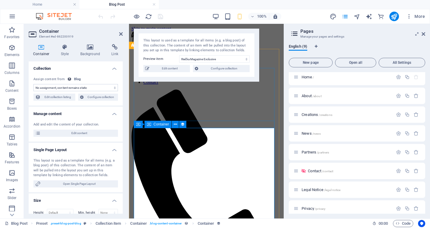
select select "content"
click at [166, 69] on span "Edit content" at bounding box center [169, 68] width 37 height 7
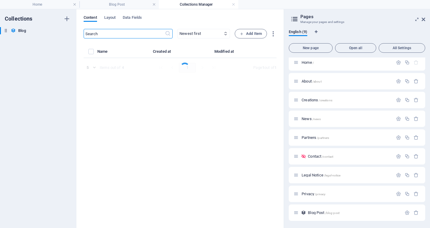
select select "Category 1"
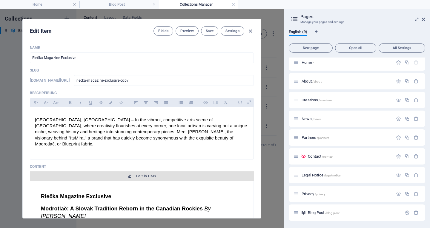
scroll to position [90, 0]
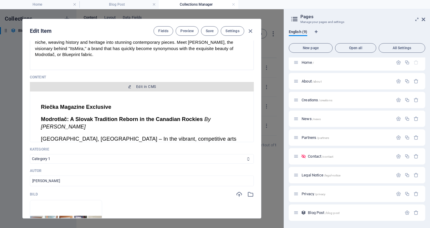
click at [147, 85] on span "Edit in CMS" at bounding box center [146, 87] width 20 height 5
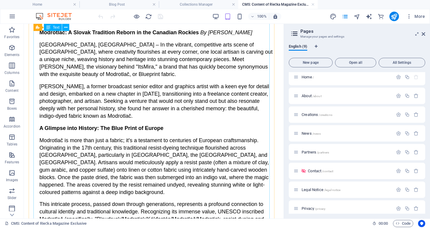
scroll to position [0, 0]
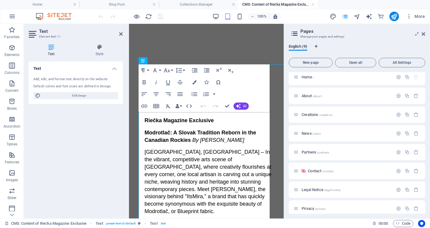
click at [148, 86] on button "Bold" at bounding box center [144, 82] width 11 height 12
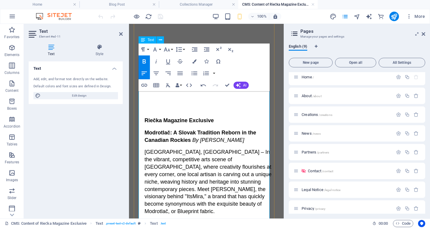
scroll to position [30, 0]
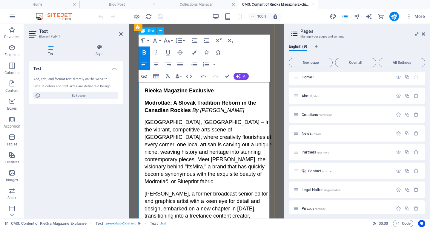
click at [192, 110] on span at bounding box center [191, 111] width 1 height 6
click at [191, 153] on span "[GEOGRAPHIC_DATA], [GEOGRAPHIC_DATA] – In the vibrant, competitive arts scene o…" at bounding box center [209, 151] width 128 height 65
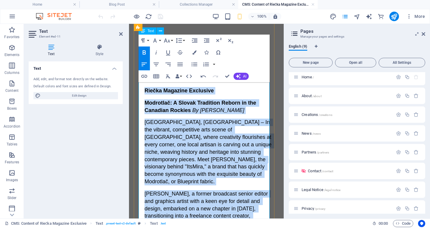
copy div "​ Riečka Magazine Exclusive Modrotlač: A Slovak Tradition Reborn in the Canadia…"
click at [205, 203] on span "[PERSON_NAME], a former broadcast senior editor and graphics artist with a keen…" at bounding box center [210, 223] width 131 height 65
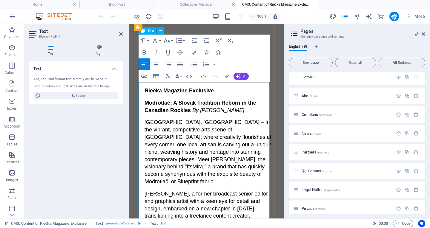
click at [189, 164] on p "[GEOGRAPHIC_DATA], [GEOGRAPHIC_DATA] – In the vibrant, competitive arts scene o…" at bounding box center [210, 152] width 130 height 67
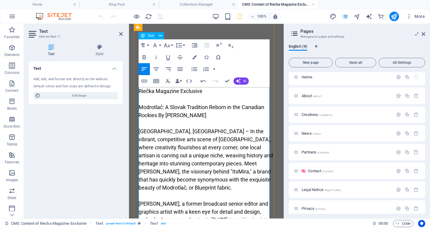
scroll to position [23859, 1]
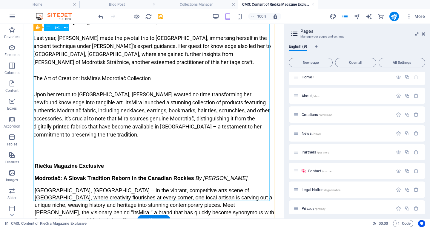
scroll to position [418, 0]
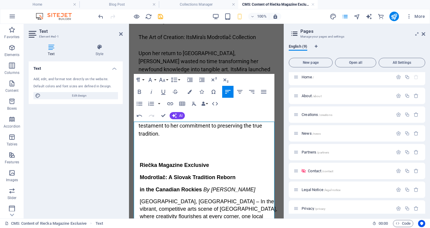
scroll to position [687, 0]
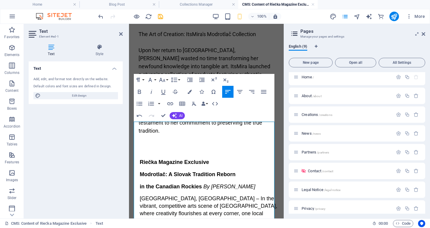
click at [204, 184] on span "By [PERSON_NAME]" at bounding box center [229, 187] width 52 height 6
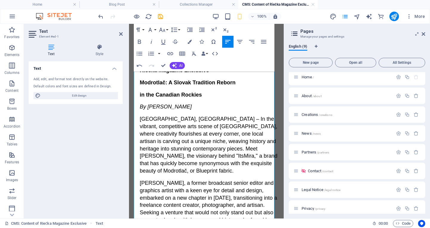
scroll to position [807, 0]
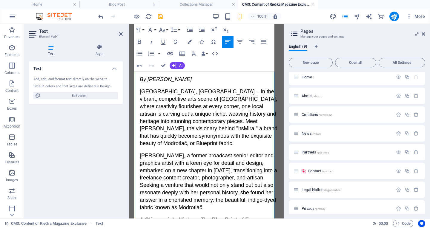
click at [201, 217] on span "A Glimpse into History: The Blue Print of Europe" at bounding box center [202, 220] width 124 height 6
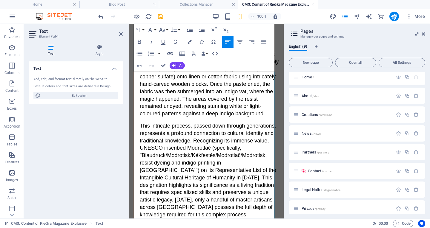
scroll to position [1046, 0]
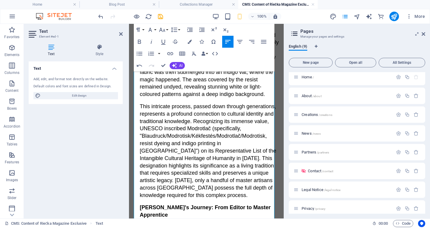
click at [166, 105] on span "This intricate process, passed down through generations, represents a profound …" at bounding box center [209, 151] width 138 height 95
click at [164, 105] on span "This intricate process, passed down through generations, represents a profound …" at bounding box center [209, 151] width 138 height 95
click at [165, 105] on span "This intricate process, passed down through generations, represents a profound …" at bounding box center [209, 151] width 138 height 95
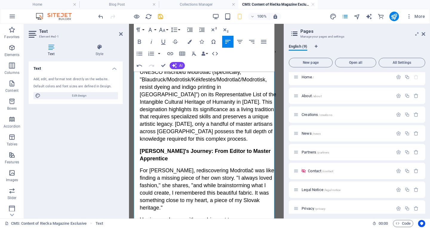
scroll to position [1106, 0]
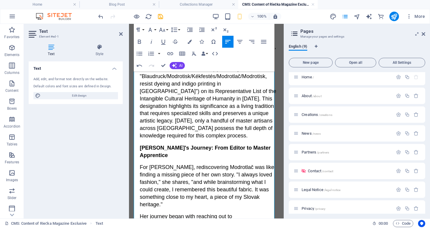
click at [181, 145] on span "[PERSON_NAME]'s Journey: From Editor to Master Apprentice" at bounding box center [206, 151] width 132 height 13
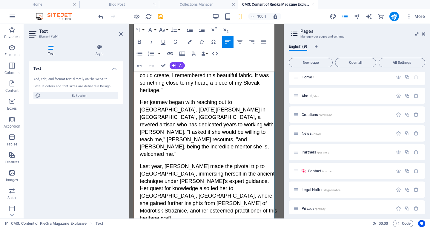
scroll to position [1225, 0]
click at [191, 228] on span "The Art of Creation: ItsMira's Modrotlač Collection" at bounding box center [204, 231] width 128 height 6
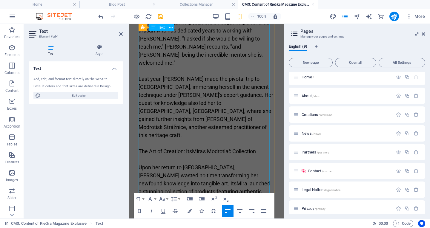
scroll to position [568, 0]
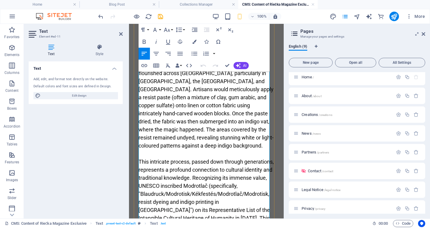
scroll to position [328, 0]
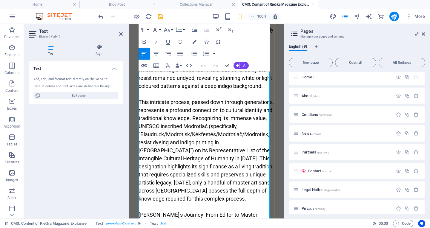
click at [210, 141] on p "This intricate process, passed down through generations, represents a profound …" at bounding box center [207, 150] width 136 height 105
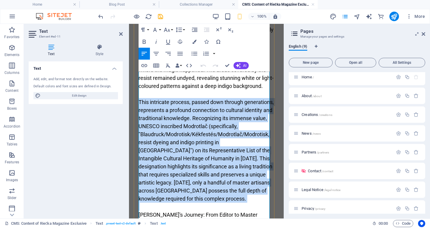
click at [210, 141] on p "This intricate process, passed down through generations, represents a profound …" at bounding box center [207, 150] width 136 height 105
click at [197, 147] on p "This intricate process, passed down through generations, represents a profound …" at bounding box center [207, 150] width 136 height 105
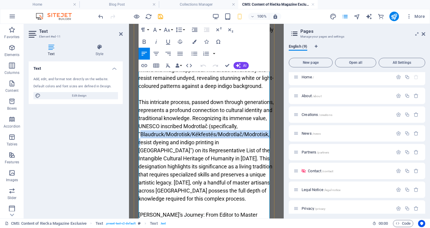
drag, startPoint x: 140, startPoint y: 142, endPoint x: 142, endPoint y: 151, distance: 8.3
click at [142, 151] on p "This intricate process, passed down through generations, represents a profound …" at bounding box center [207, 150] width 136 height 105
click at [150, 150] on p "This intricate process, passed down through generations, represents a profound …" at bounding box center [207, 150] width 136 height 105
click at [164, 143] on p "This intricate process, passed down through generations, represents a profound …" at bounding box center [207, 150] width 136 height 105
click at [165, 143] on p "This intricate process, passed down through generations, represents a profound …" at bounding box center [207, 150] width 136 height 105
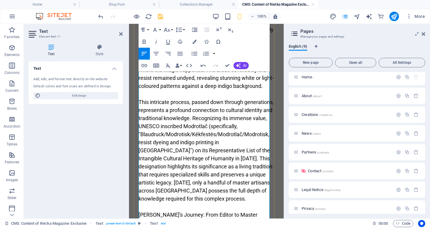
click at [163, 143] on p "This intricate process, passed down through generations, represents a profound …" at bounding box center [207, 150] width 136 height 105
click at [191, 144] on p "This intricate process, passed down through generations, represents a profound …" at bounding box center [207, 150] width 136 height 105
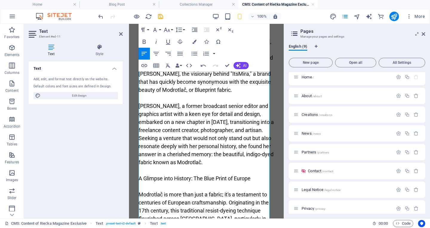
scroll to position [0, 0]
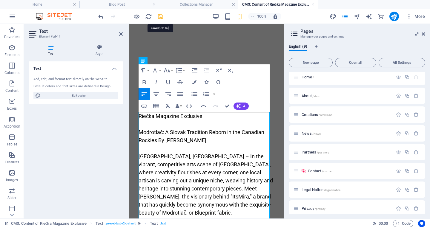
click at [159, 15] on icon "save" at bounding box center [160, 16] width 7 height 7
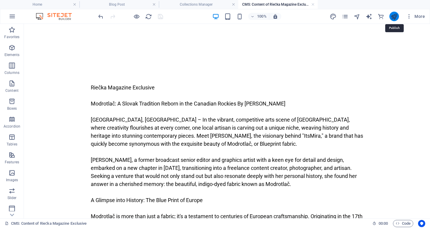
click at [395, 16] on icon "publish" at bounding box center [394, 16] width 7 height 7
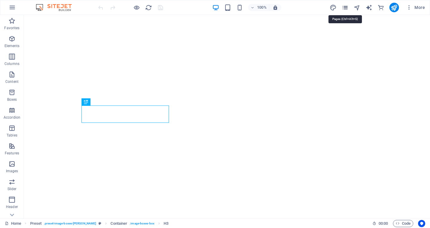
click at [345, 4] on icon "pages" at bounding box center [345, 7] width 7 height 7
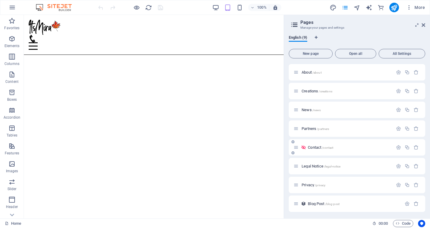
scroll to position [19, 0]
click at [334, 204] on span "/blog-post" at bounding box center [332, 203] width 14 height 3
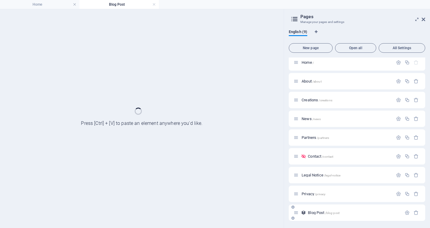
click at [334, 204] on div "Home / About /about Creations /creations News /news Partners /partners Contact …" at bounding box center [357, 137] width 136 height 167
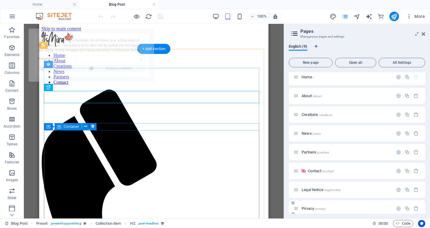
select select "68b6c526f6962809470469e4"
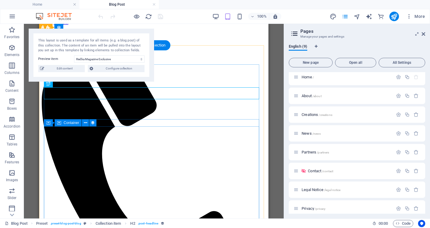
scroll to position [0, 0]
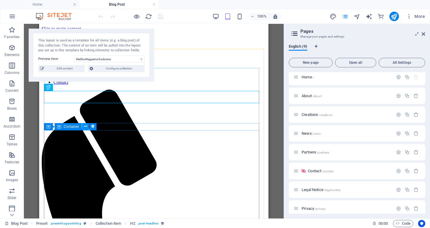
click at [86, 126] on icon at bounding box center [85, 127] width 3 height 6
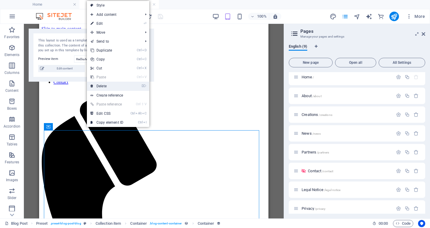
click at [104, 85] on link "⌦ Delete" at bounding box center [107, 86] width 40 height 9
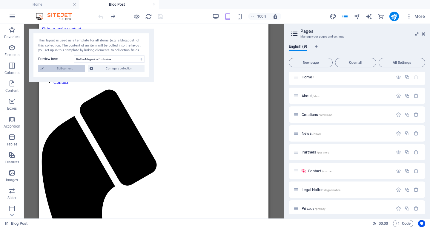
click at [73, 71] on span "Edit content" at bounding box center [64, 68] width 37 height 7
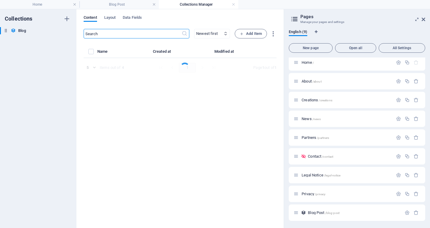
select select "Category 1"
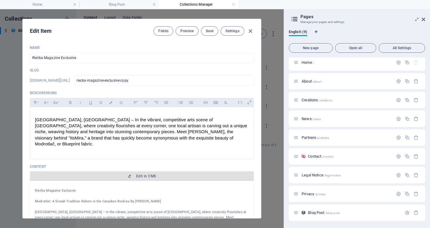
click at [151, 174] on span "Edit in CMS" at bounding box center [146, 176] width 20 height 5
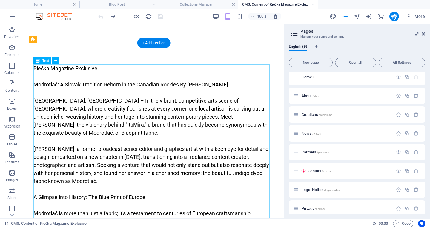
click at [55, 60] on icon at bounding box center [55, 61] width 3 height 6
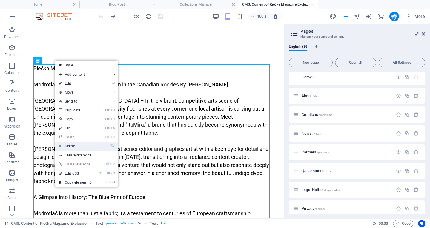
click at [81, 144] on link "⌦ Delete" at bounding box center [75, 146] width 40 height 9
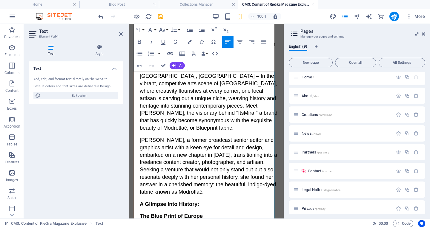
scroll to position [90, 0]
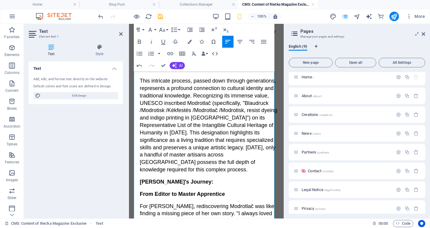
scroll to position [299, 0]
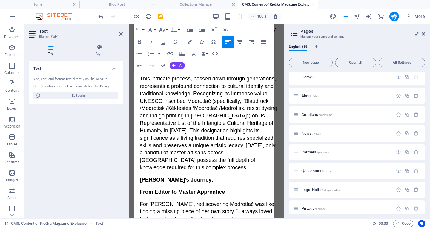
click at [139, 185] on div "Riečka Magazine Exclusive Modrotlač: A Slovak Tradition Reborn in the Canadian …" at bounding box center [206, 133] width 145 height 687
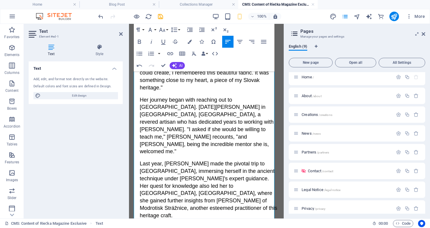
scroll to position [448, 0]
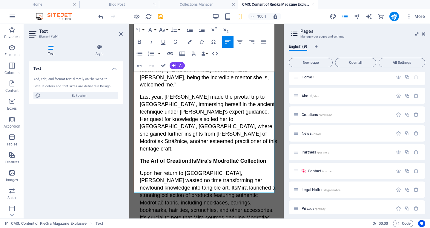
scroll to position [538, 0]
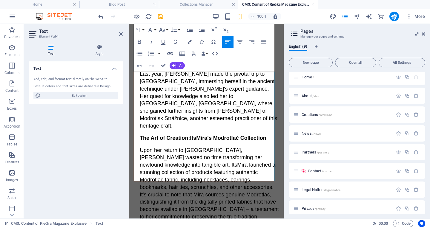
click at [163, 170] on span "Upon her return to [GEOGRAPHIC_DATA], [PERSON_NAME] wasted no time transforming…" at bounding box center [210, 184] width 141 height 73
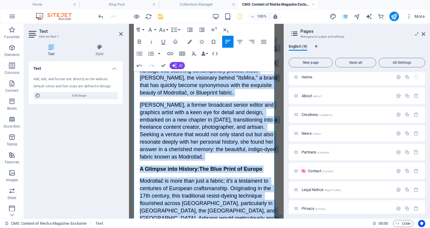
scroll to position [0, 0]
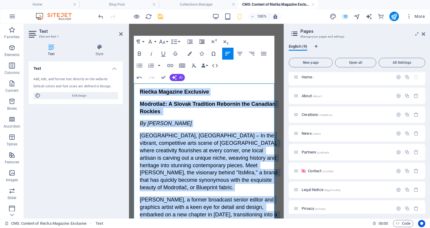
click at [203, 44] on icon "button" at bounding box center [201, 42] width 5 height 4
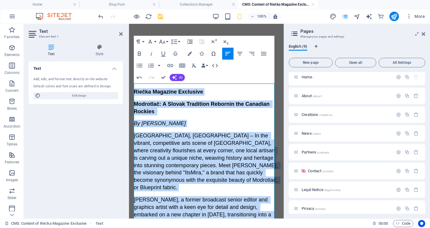
click at [268, 133] on span "[GEOGRAPHIC_DATA], [GEOGRAPHIC_DATA] – In the vibrant, competitive arts scene o…" at bounding box center [206, 162] width 145 height 58
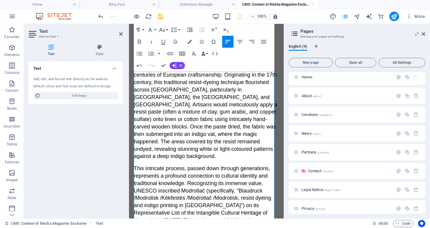
scroll to position [209, 0]
click at [135, 185] on span "This intricate process, passed down through generations, represents a profound …" at bounding box center [205, 212] width 142 height 95
click at [160, 182] on span "This intricate process, passed down through generations, represents a profound …" at bounding box center [206, 212] width 144 height 95
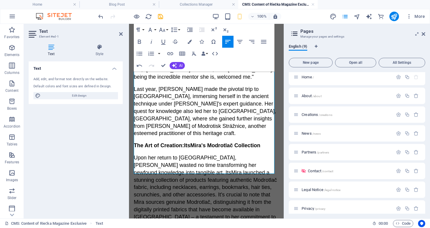
scroll to position [538, 0]
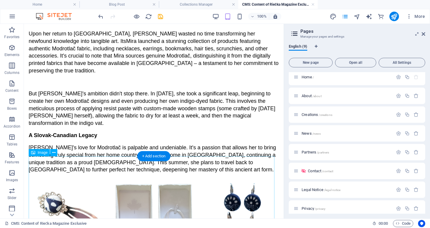
scroll to position [418, 0]
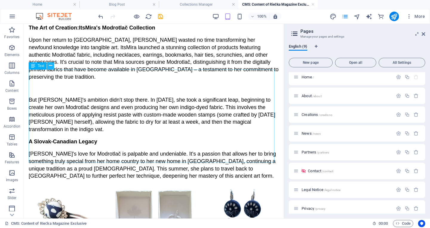
click at [50, 67] on icon at bounding box center [50, 66] width 3 height 6
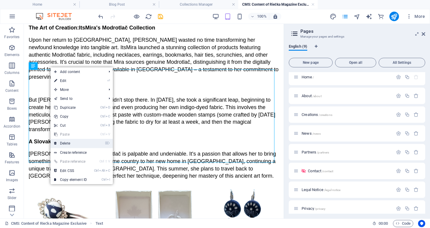
click at [79, 143] on link "⌦ Delete" at bounding box center [70, 143] width 40 height 9
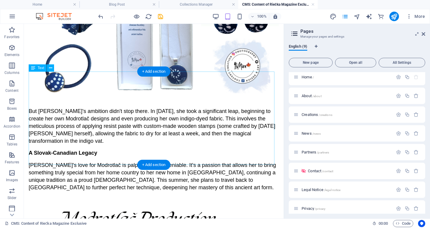
scroll to position [597, 0]
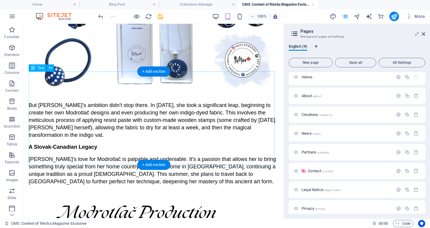
click at [98, 120] on div "But Mira's ambition didn't stop there. In June 2025, she took a significant lea…" at bounding box center [154, 143] width 250 height 93
click at [38, 68] on span "Text" at bounding box center [41, 68] width 7 height 4
click at [51, 68] on icon at bounding box center [50, 68] width 3 height 6
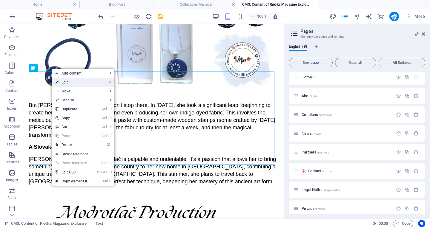
click at [62, 82] on link "⏎ Edit" at bounding box center [72, 82] width 40 height 9
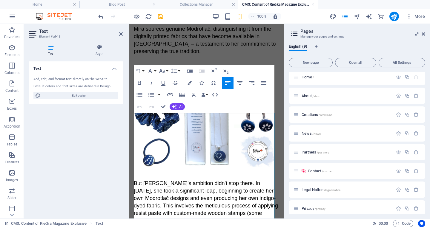
click at [216, 66] on figure at bounding box center [206, 118] width 145 height 104
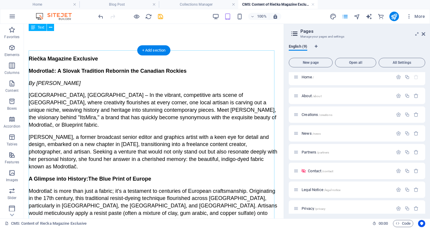
scroll to position [0, 0]
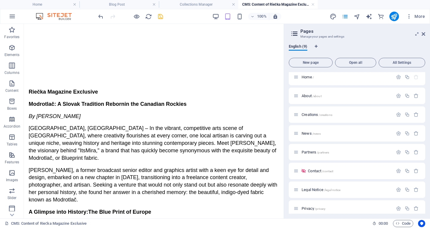
click at [160, 14] on icon "save" at bounding box center [160, 16] width 7 height 7
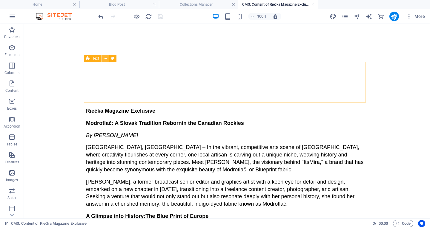
click at [105, 60] on icon at bounding box center [105, 59] width 3 height 6
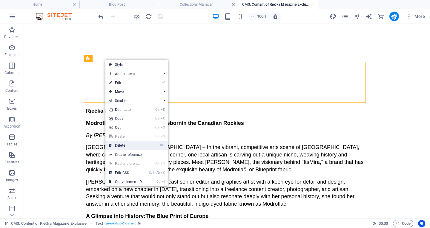
click at [129, 142] on link "⌦ Delete" at bounding box center [125, 145] width 40 height 9
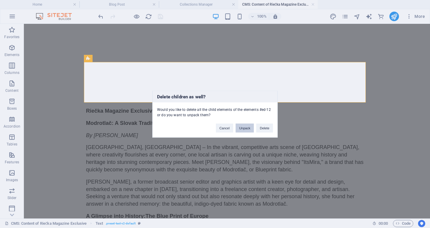
click at [245, 129] on button "Unpack" at bounding box center [245, 128] width 18 height 9
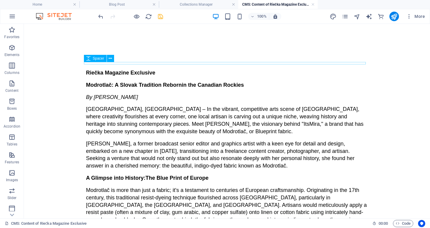
click at [124, 64] on div at bounding box center [227, 63] width 282 height 2
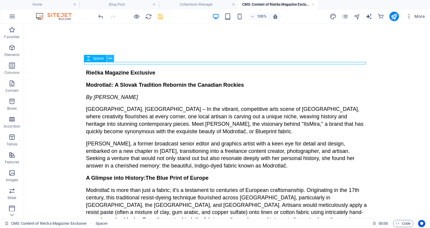
click at [112, 59] on icon at bounding box center [110, 59] width 3 height 6
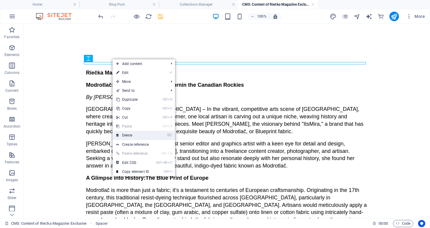
click at [141, 132] on link "⌦ Delete" at bounding box center [133, 135] width 40 height 9
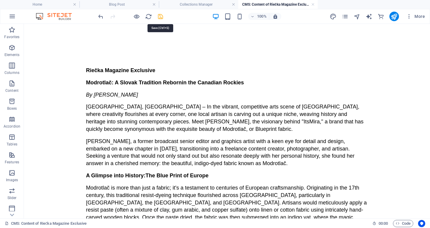
click at [161, 16] on icon "save" at bounding box center [160, 16] width 7 height 7
click at [393, 15] on icon "publish" at bounding box center [394, 16] width 7 height 7
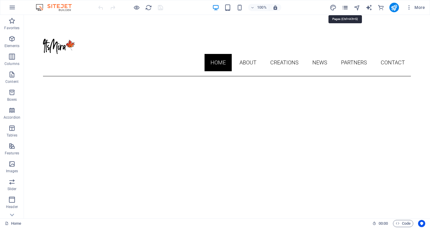
click at [342, 6] on icon "pages" at bounding box center [345, 7] width 7 height 7
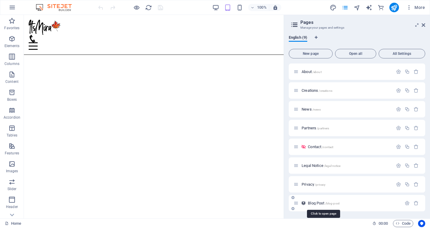
click at [320, 202] on span "Blog Post /blog-post" at bounding box center [324, 203] width 32 height 4
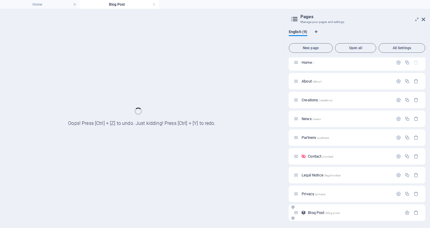
click at [320, 202] on div "Privacy /privacy" at bounding box center [357, 194] width 136 height 16
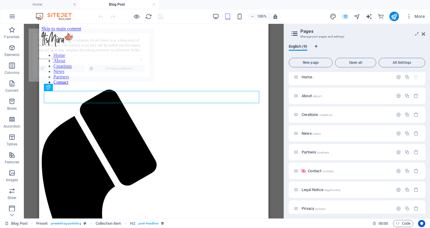
select select "68b6c526f6962809470469e4"
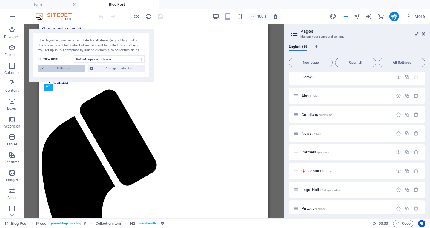
click at [74, 72] on span "Edit content" at bounding box center [64, 68] width 37 height 7
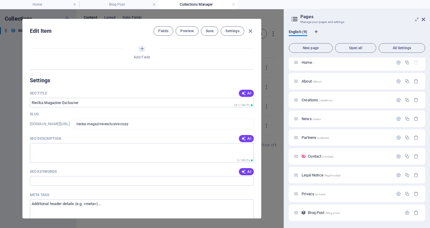
select select "Category 1"
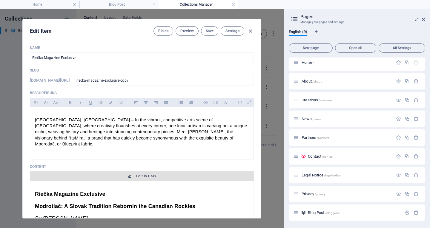
click at [150, 174] on span "Edit in CMS" at bounding box center [146, 176] width 20 height 5
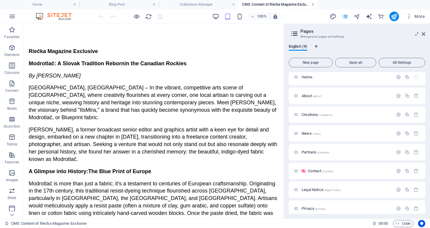
click at [313, 4] on link at bounding box center [313, 5] width 4 height 6
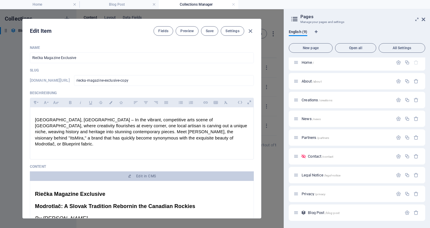
click at [192, 3] on h4 "Collections Manager" at bounding box center [198, 4] width 79 height 7
click at [106, 1] on h4 "Blog Post" at bounding box center [118, 4] width 79 height 7
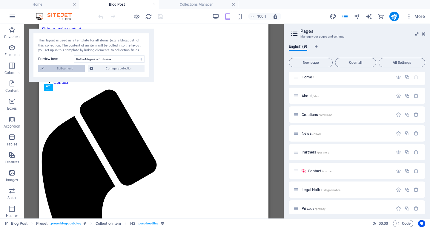
click at [59, 66] on span "Edit content" at bounding box center [64, 68] width 37 height 7
type input "riecka-magazine-exclusive-copy"
type input "[DATE]"
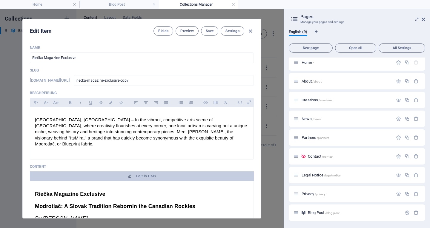
drag, startPoint x: 235, startPoint y: 3, endPoint x: 213, endPoint y: 7, distance: 22.3
click at [235, 3] on link at bounding box center [234, 5] width 4 height 6
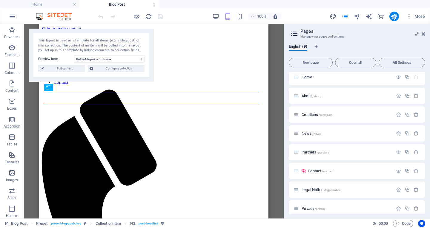
click at [154, 3] on link at bounding box center [154, 5] width 4 height 6
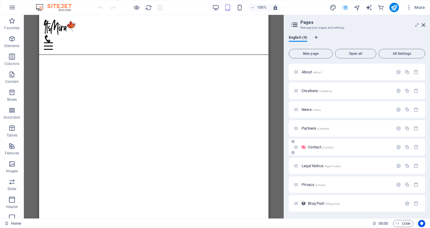
scroll to position [19, 0]
click at [338, 203] on span "/blog-post" at bounding box center [332, 203] width 14 height 3
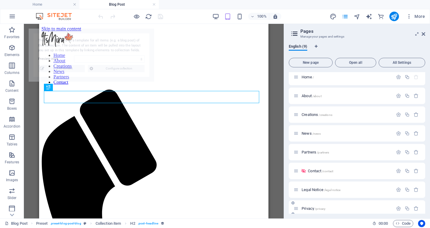
scroll to position [0, 0]
select select "68b6c526f6962809470469e4"
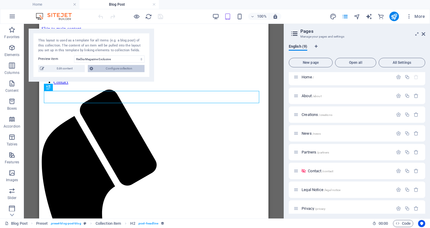
click at [108, 66] on span "Configure collection" at bounding box center [119, 68] width 48 height 7
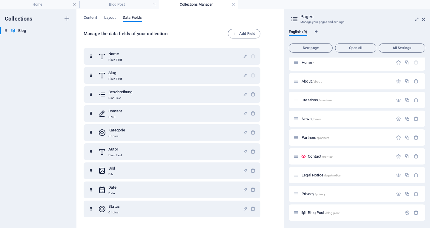
click at [234, 2] on link at bounding box center [234, 5] width 4 height 6
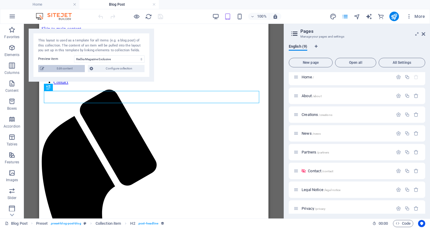
click at [56, 68] on span "Edit content" at bounding box center [64, 68] width 37 height 7
select select "Category 1"
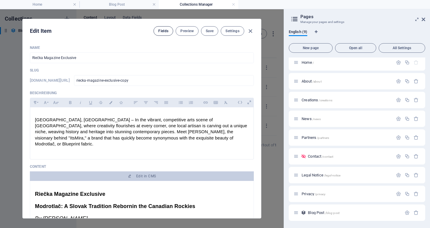
click at [161, 30] on span "Fields" at bounding box center [163, 31] width 10 height 5
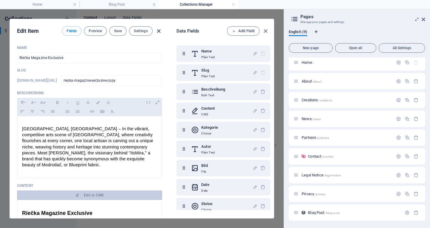
click at [158, 30] on icon "button" at bounding box center [158, 31] width 7 height 7
type input "2025-09-02"
type input "riecka-magazine-exclusive-copy"
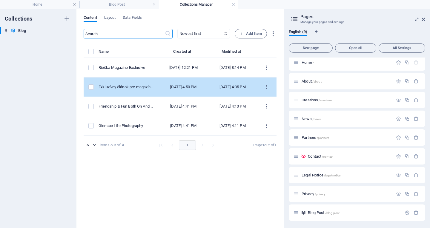
click at [134, 86] on td "Exkluzívny článok pre magazín Riečka" at bounding box center [129, 87] width 60 height 19
select select "Category 1"
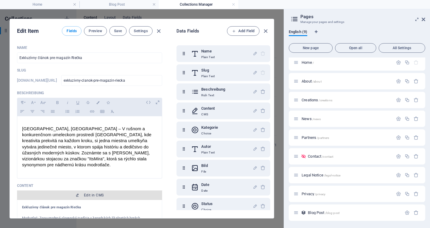
click at [71, 193] on span "Edit in CMS" at bounding box center [89, 195] width 140 height 5
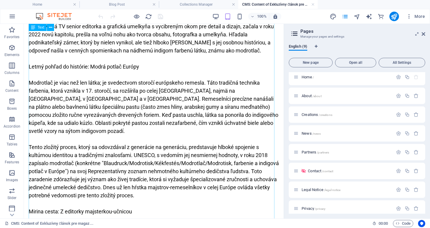
scroll to position [119, 0]
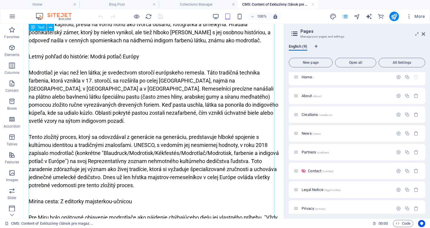
click at [125, 137] on div "Exkluzívny článok pre magazín Riečka Modrotlač: Znovuzrodená slovenská tradícia…" at bounding box center [154, 154] width 250 height 460
click at [33, 27] on icon at bounding box center [33, 27] width 4 height 7
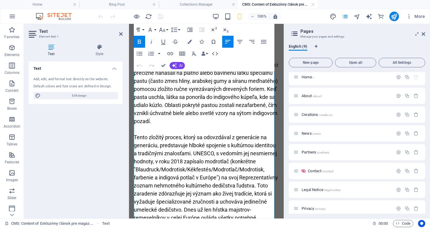
scroll to position [269, 0]
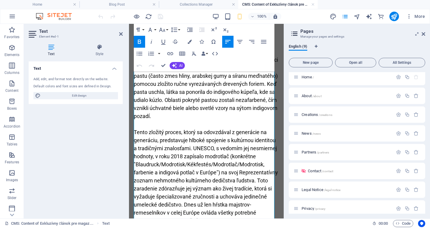
click at [162, 154] on p "Tento zložitý proces, ktorý sa odovzdával z generácie na generáciu, predstavuje…" at bounding box center [206, 176] width 145 height 97
click at [160, 155] on p "Tento zložitý proces, ktorý sa odovzdával z generácie na generáciu, predstavuje…" at bounding box center [206, 176] width 145 height 97
click at [161, 155] on p "Tento zložitý proces, ktorý sa odovzdával z generácie na generáciu, predstavuje…" at bounding box center [206, 176] width 145 height 97
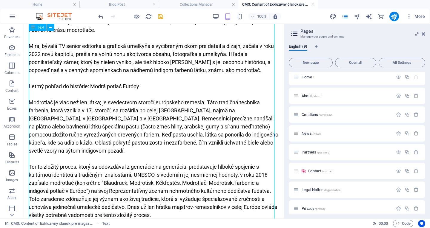
scroll to position [119, 0]
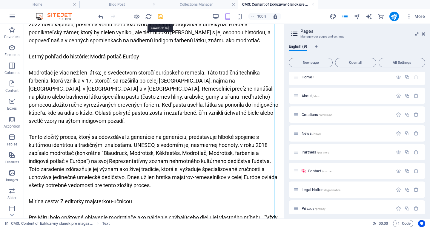
click at [162, 15] on icon "save" at bounding box center [160, 16] width 7 height 7
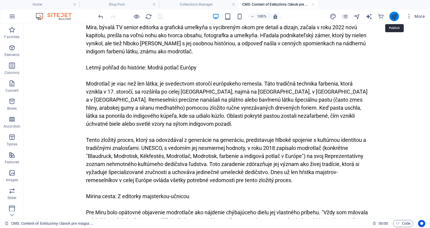
drag, startPoint x: 394, startPoint y: 16, endPoint x: 370, endPoint y: 42, distance: 35.7
click at [394, 16] on icon "publish" at bounding box center [394, 16] width 7 height 7
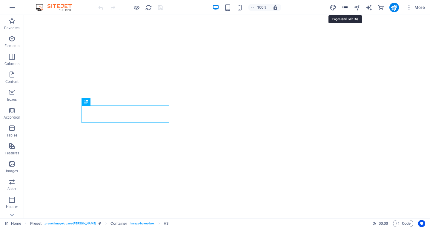
click at [346, 5] on icon "pages" at bounding box center [345, 7] width 7 height 7
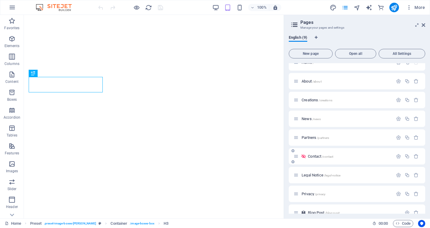
scroll to position [19, 0]
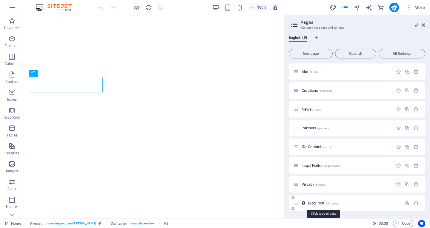
click at [330, 202] on span "Blog Post /blog-post" at bounding box center [324, 203] width 32 height 4
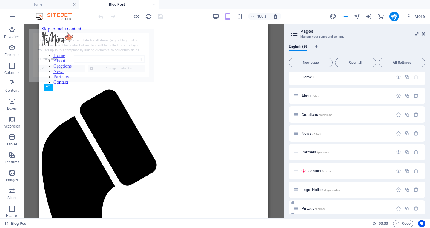
scroll to position [0, 0]
select select "68b6c526f6962809470469e4"
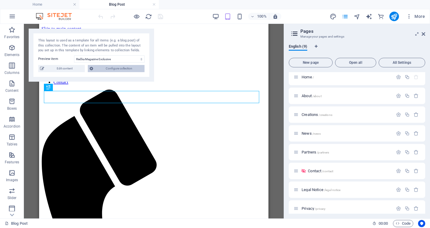
click at [119, 67] on span "Configure collection" at bounding box center [119, 68] width 48 height 7
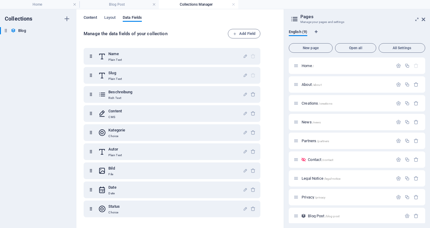
click at [89, 17] on span "Content" at bounding box center [90, 18] width 13 height 8
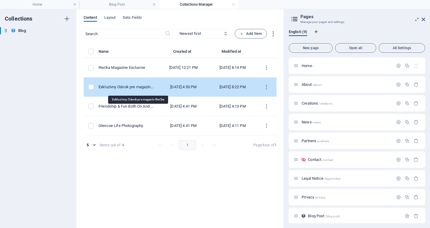
click at [142, 87] on div "Exkluzívny článok pre magazín Riečka" at bounding box center [126, 87] width 55 height 5
select select "Category 1"
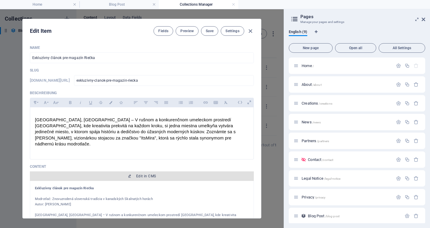
click at [148, 174] on span "Edit in CMS" at bounding box center [146, 176] width 20 height 5
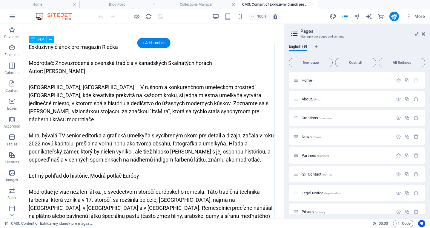
click at [69, 62] on p "Modrotlač: Znovuzrodená slovenská tradícia v kanadských Skalnatých horách" at bounding box center [154, 63] width 250 height 8
click at [36, 40] on div "Text" at bounding box center [38, 39] width 18 height 7
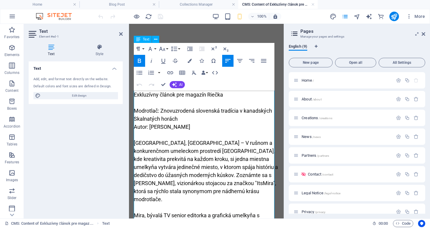
drag, startPoint x: 135, startPoint y: 109, endPoint x: 179, endPoint y: 117, distance: 44.3
click at [179, 117] on p "Modrotlač: Znovuzrodená slovenská tradícia v kanadských Skalnatých horách" at bounding box center [206, 115] width 145 height 16
click at [175, 117] on p "Modrotlač: Znovuzrodená slovenská tradícia v kanadských Skalnatých horách" at bounding box center [206, 115] width 145 height 16
click at [151, 96] on strong "Exkluzívny článok pre magazín Riečka" at bounding box center [178, 95] width 89 height 6
click at [165, 94] on strong "Exkluzívny článok pre magazín Riečka" at bounding box center [178, 95] width 89 height 6
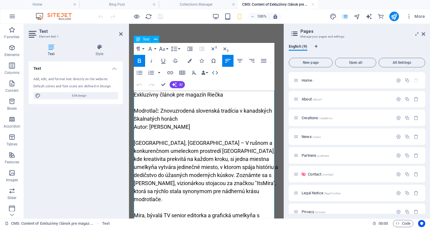
click at [207, 96] on strong "Exkluzívny článok pre magazín Riečka" at bounding box center [178, 95] width 89 height 6
click at [222, 93] on strong "Exkluzívny článok pre magazín Riečka" at bounding box center [178, 95] width 89 height 6
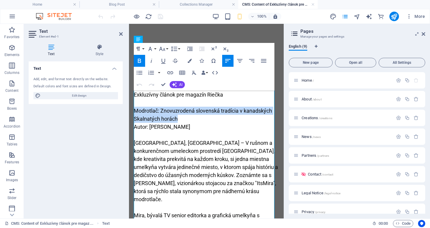
drag, startPoint x: 176, startPoint y: 119, endPoint x: 132, endPoint y: 113, distance: 44.2
click at [138, 58] on icon "button" at bounding box center [139, 60] width 7 height 7
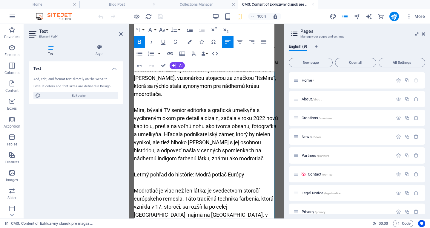
scroll to position [119, 0]
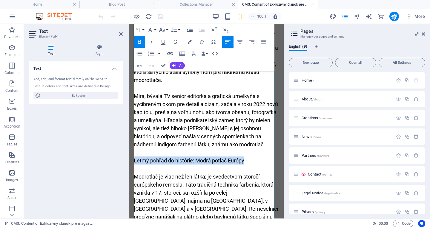
drag, startPoint x: 245, startPoint y: 153, endPoint x: 132, endPoint y: 155, distance: 112.3
click at [177, 158] on strong "Letmý pohľad do histórie: Modrá potlač Európy" at bounding box center [189, 161] width 110 height 6
click at [184, 158] on strong "Letmý pohľad do histórie: Modrá potlač Európy" at bounding box center [189, 161] width 110 height 6
click at [201, 158] on strong "Letmý pohľad do histórie: Modrá potlač Európy" at bounding box center [189, 161] width 110 height 6
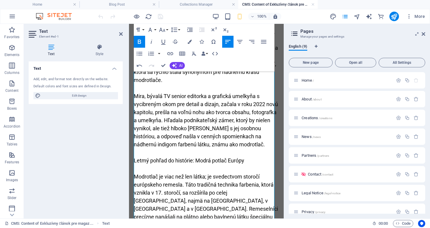
click at [148, 158] on strong "Letmý pohľad do histórie: Modrá potlač Európy" at bounding box center [189, 161] width 110 height 6
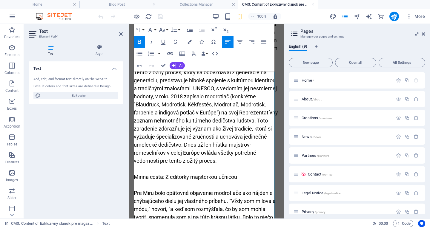
scroll to position [358, 0]
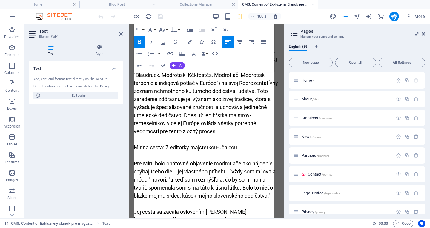
click at [176, 145] on strong "Mirina cesta: Z editorky majsterkou-učnicou" at bounding box center [185, 148] width 103 height 6
drag, startPoint x: 187, startPoint y: 132, endPoint x: 189, endPoint y: 130, distance: 3.2
click at [188, 145] on strong "Mirina cesta: Z editorky majsterkou-učnicou" at bounding box center [185, 148] width 103 height 6
click at [193, 110] on p "Tento zložitý proces, ktorý sa odovzdával z generácie na generáciu, predstavuje…" at bounding box center [206, 87] width 145 height 97
click at [187, 145] on strong "Mirina cesta: Z editorky majsterkou-učnicou" at bounding box center [185, 148] width 103 height 6
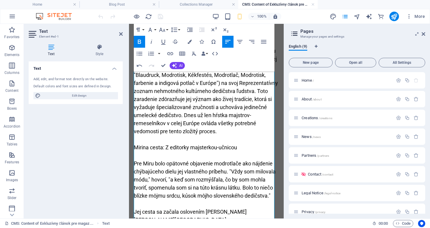
click at [222, 145] on strong "Mirina cesta: Z editorky majsterkou-učnicou" at bounding box center [185, 148] width 103 height 6
click at [235, 145] on strong "Mirina cesta: Z editorky majsterkou-učnicou" at bounding box center [185, 148] width 103 height 6
click at [237, 145] on strong "Mirina cesta: Z editorky majsterkou-učnicou" at bounding box center [185, 148] width 103 height 6
click at [138, 145] on strong "Mirina cesta: Z editorky majsterkou-učnicou" at bounding box center [185, 148] width 103 height 6
click at [135, 145] on strong "Mirina cesta: Z editorky majsterkou-učnicou" at bounding box center [185, 148] width 103 height 6
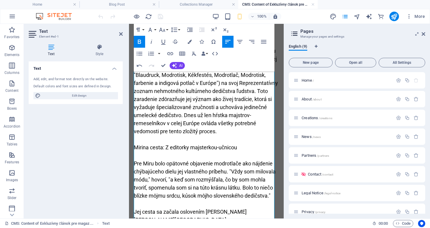
click at [135, 145] on strong "Mirina cesta: Z editorky majsterkou-učnicou" at bounding box center [185, 148] width 103 height 6
click at [137, 145] on strong "Mirina cesta: Z editorky majsterkou-učnicou" at bounding box center [185, 148] width 103 height 6
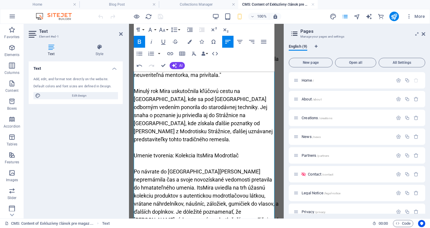
scroll to position [538, 0]
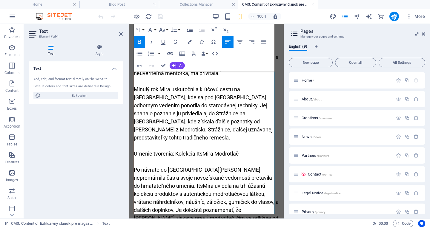
click at [151, 151] on strong "Umenie tvorenia: Kolekcia ItsMira Modrotlač" at bounding box center [186, 154] width 105 height 6
click at [161, 151] on strong "Umenie tvorenia: Kolekcia ItsMira Modrotlač" at bounding box center [186, 154] width 105 height 6
click at [210, 158] on p at bounding box center [206, 162] width 145 height 8
click at [211, 151] on strong "Umenie tvorenia: Kolekcia ItsMira Modrotlač" at bounding box center [186, 154] width 105 height 6
click at [229, 151] on strong "Umenie tvorenia: Kolekcia ItsMira Modrotlač" at bounding box center [186, 154] width 105 height 6
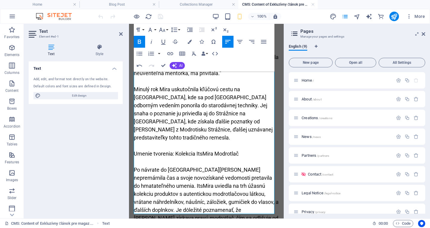
click at [198, 151] on strong "Umenie tvorenia: Kolekcia ItsMira Modrotlač" at bounding box center [186, 154] width 105 height 6
click at [183, 151] on strong "Umenie tvorenia: Kolekcia ItsMira Modrotlač" at bounding box center [186, 154] width 105 height 6
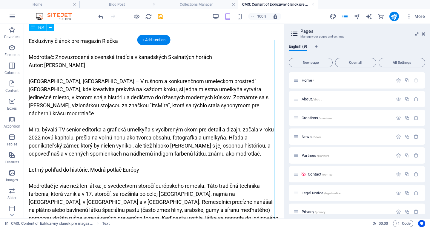
scroll to position [0, 0]
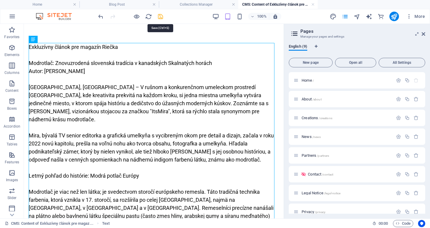
click at [161, 15] on icon "save" at bounding box center [160, 16] width 7 height 7
